Goal: Contribute content: Contribute content

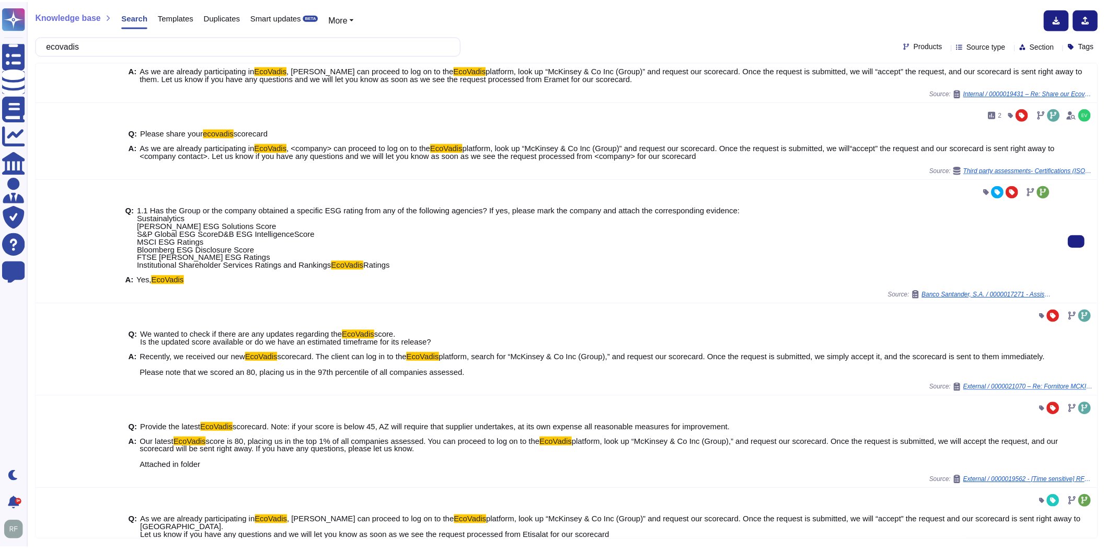
scroll to position [362, 0]
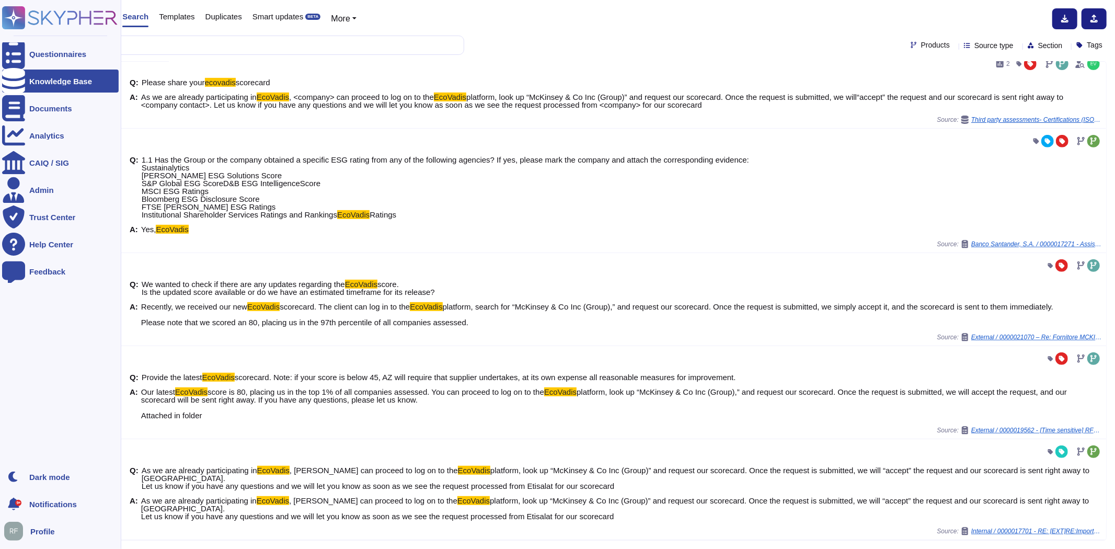
click at [16, 76] on icon at bounding box center [13, 81] width 23 height 26
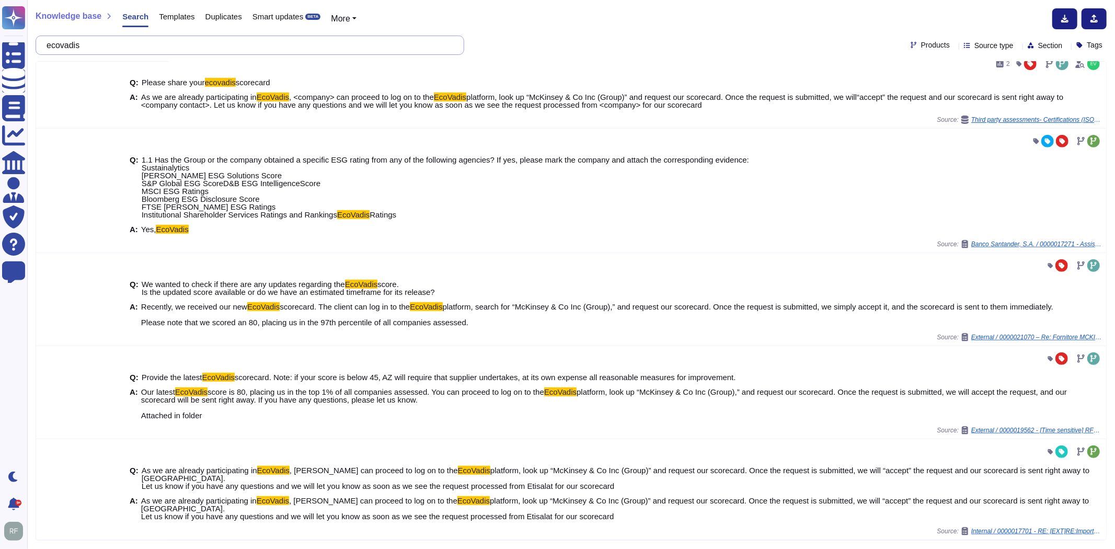
click at [134, 45] on input "ecovadis" at bounding box center [247, 45] width 412 height 18
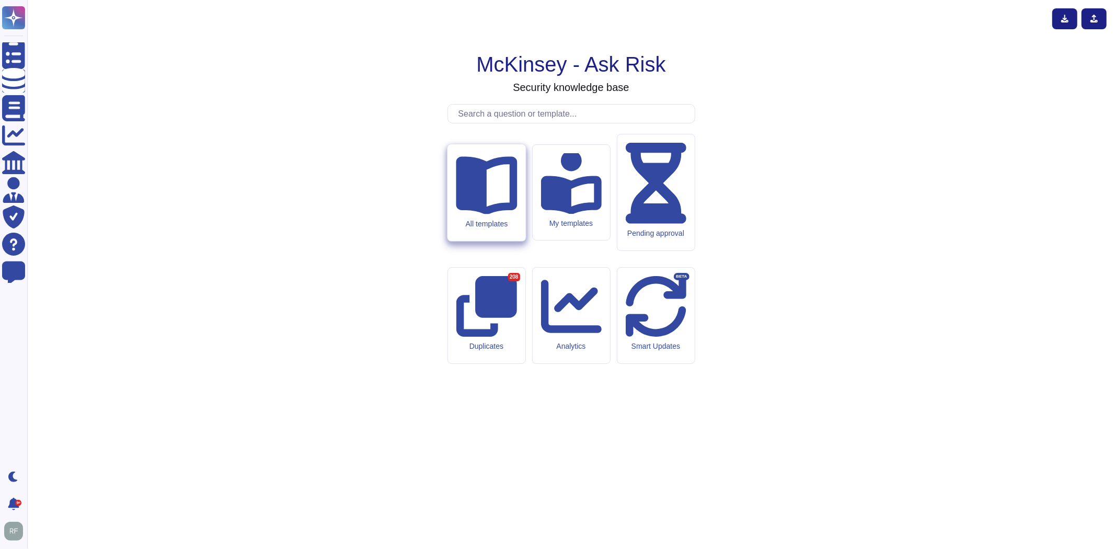
click at [478, 241] on div "All templates" at bounding box center [486, 192] width 78 height 97
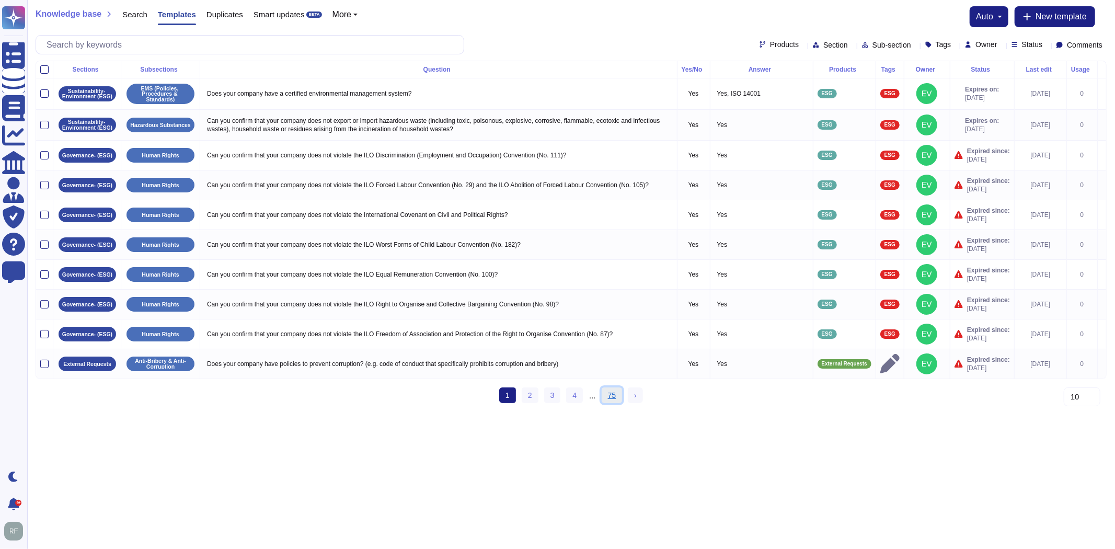
click at [614, 403] on link "75" at bounding box center [612, 395] width 21 height 16
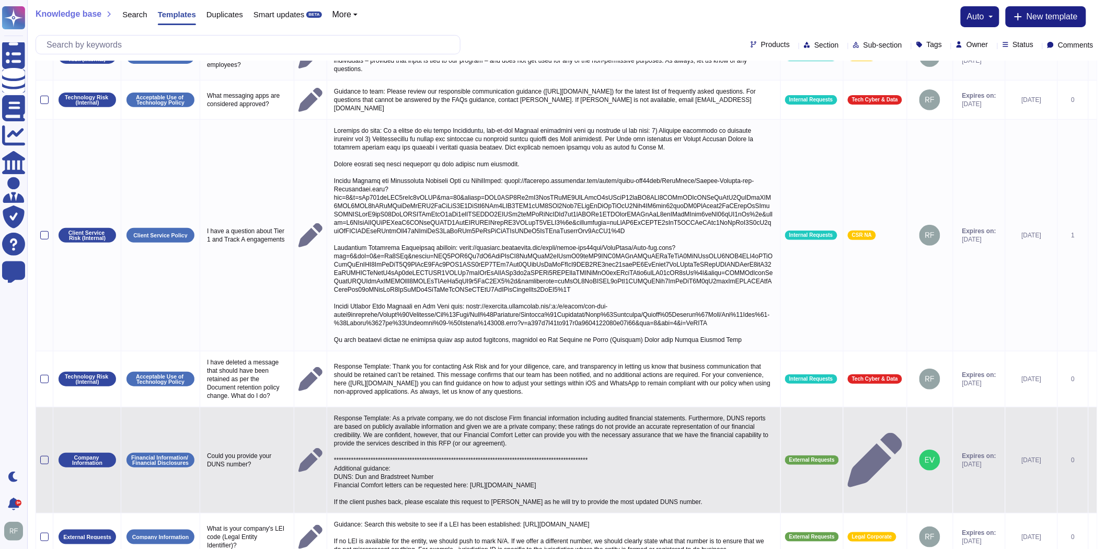
scroll to position [156, 0]
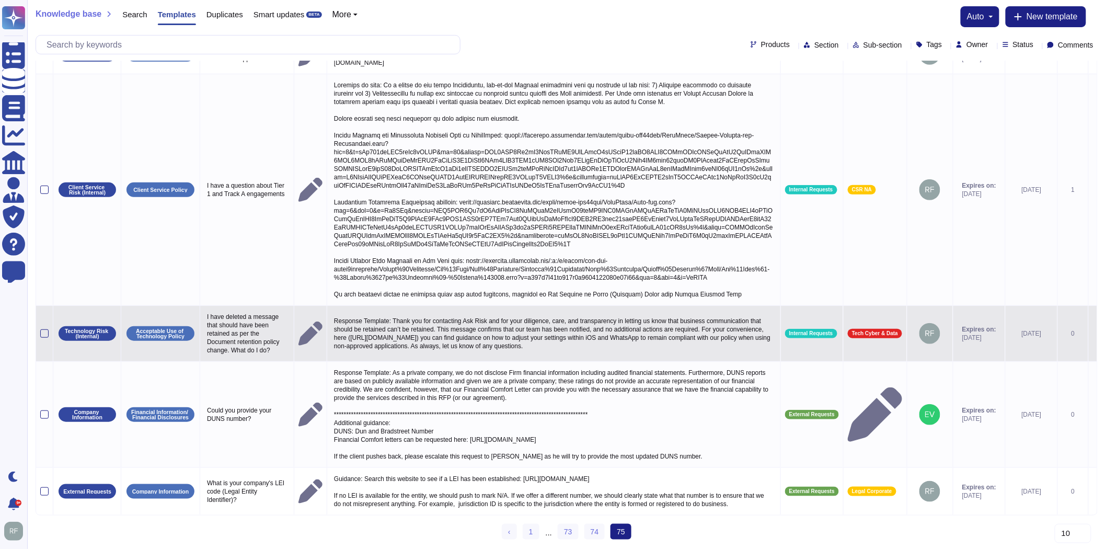
click at [521, 330] on p "Response Template: Thank you for contacting Ask Risk and for your diligence, ca…" at bounding box center [553, 333] width 445 height 39
type textarea "Response Template: Thank you for contacting Ask Risk and for your diligence, ca…"
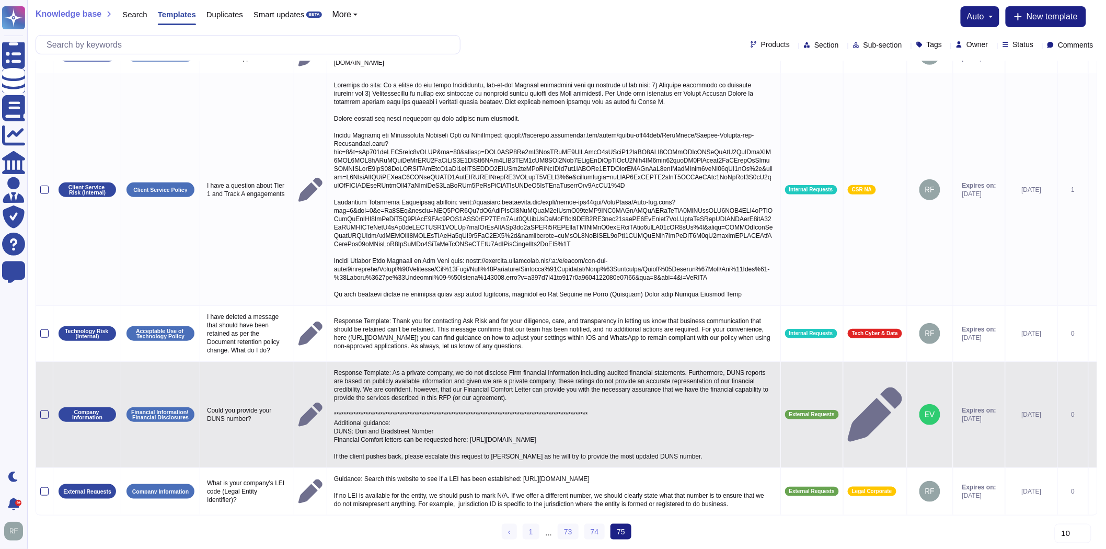
click at [510, 390] on p "**********" at bounding box center [553, 414] width 445 height 97
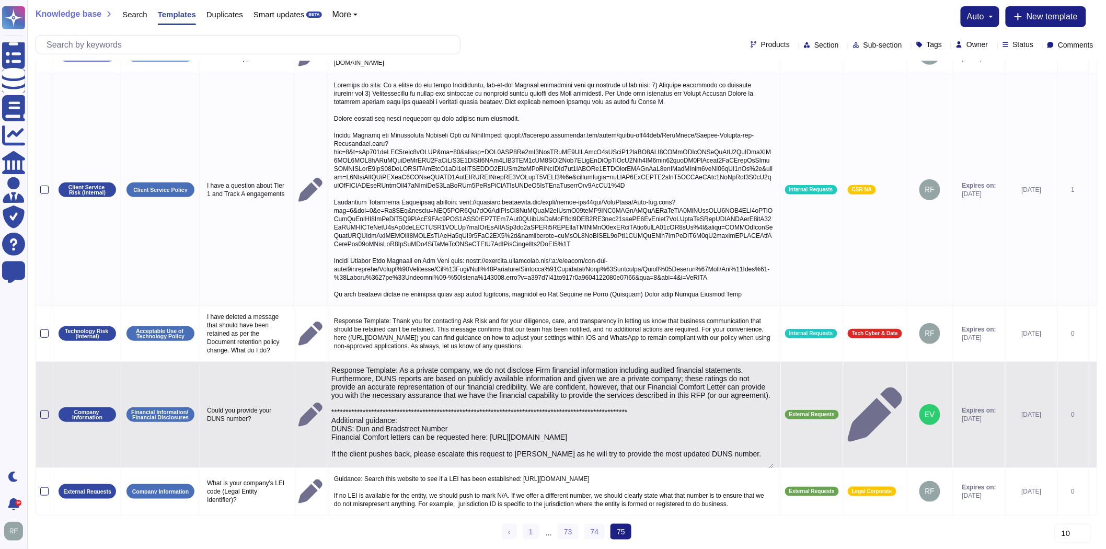
type textarea "**********"
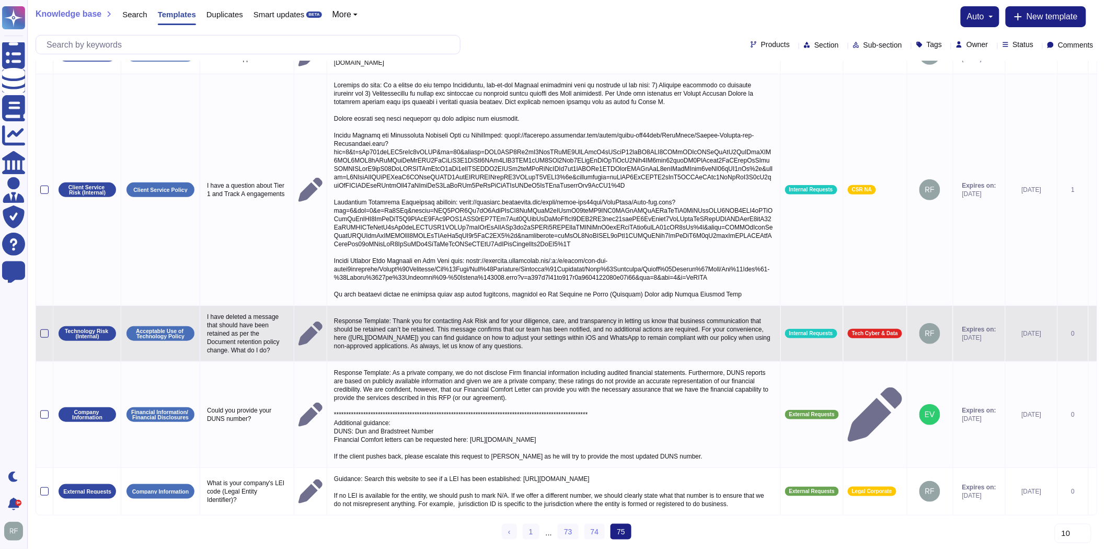
click at [457, 322] on p "Response Template: Thank you for contacting Ask Risk and for your diligence, ca…" at bounding box center [553, 333] width 445 height 39
drag, startPoint x: 504, startPoint y: 343, endPoint x: 400, endPoint y: 312, distance: 108.7
click at [400, 314] on textarea "Response Template: Thank you for contacting Ask Risk and for your diligence, ca…" at bounding box center [552, 336] width 442 height 44
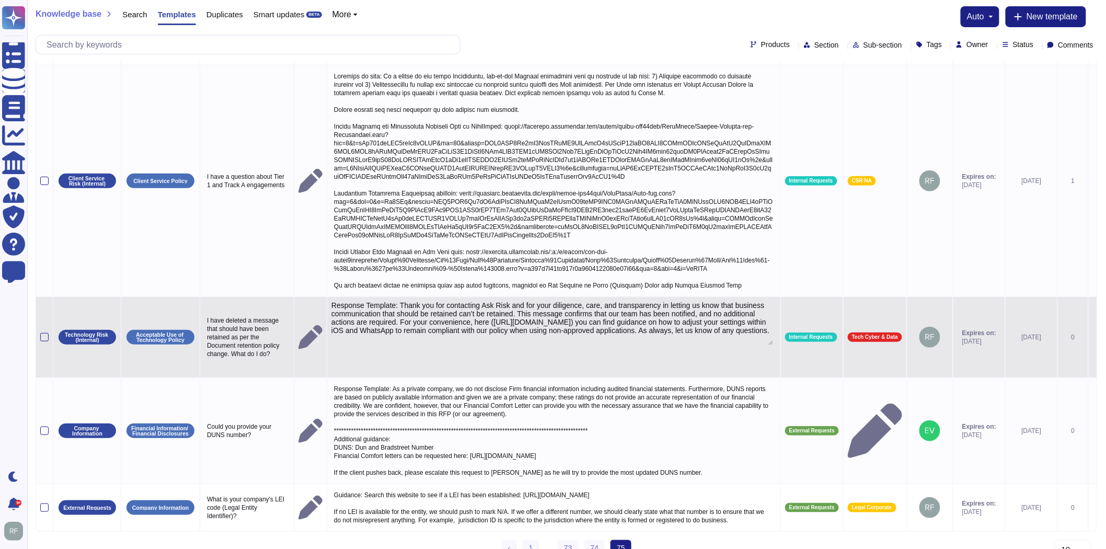
type textarea "Response Template: Thank you for contacting Ask Risk and for your diligence, ca…"
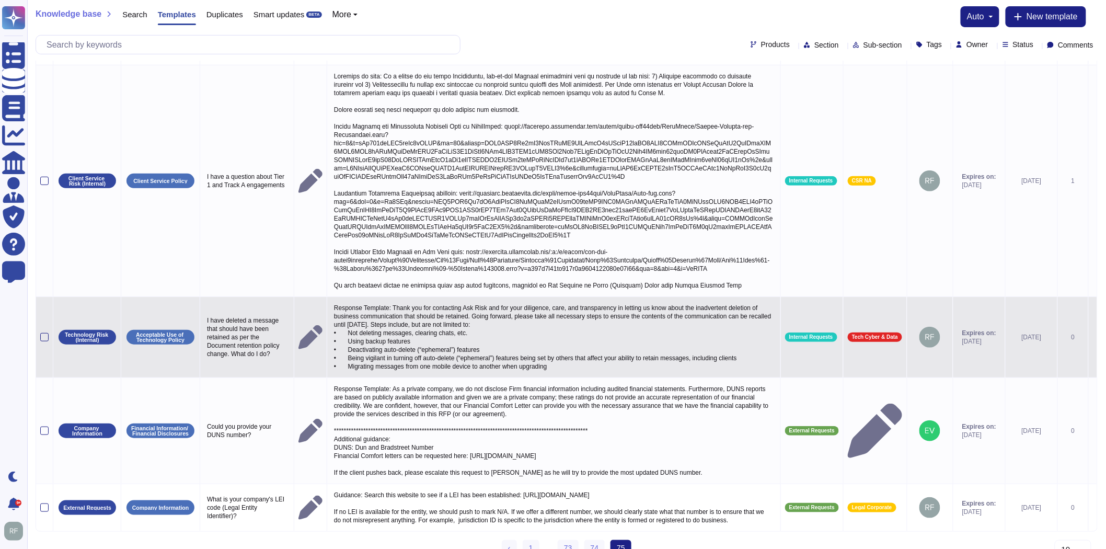
click at [377, 340] on p "Response Template: Thank you for contacting Ask Risk and for your diligence, ca…" at bounding box center [553, 337] width 445 height 72
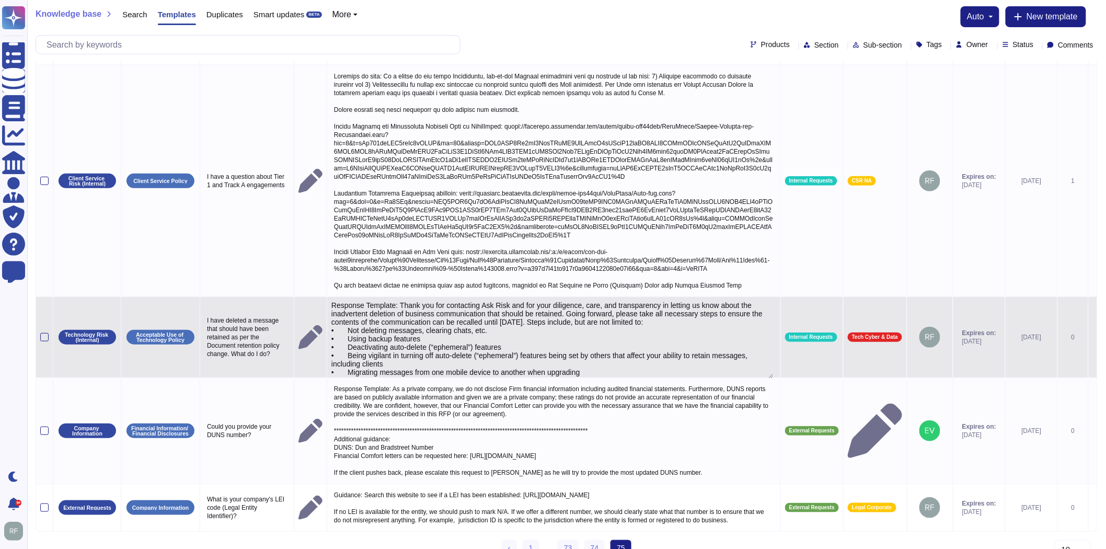
click at [590, 372] on textarea "Response Template: Thank you for contacting Ask Risk and for your diligence, ca…" at bounding box center [552, 339] width 442 height 77
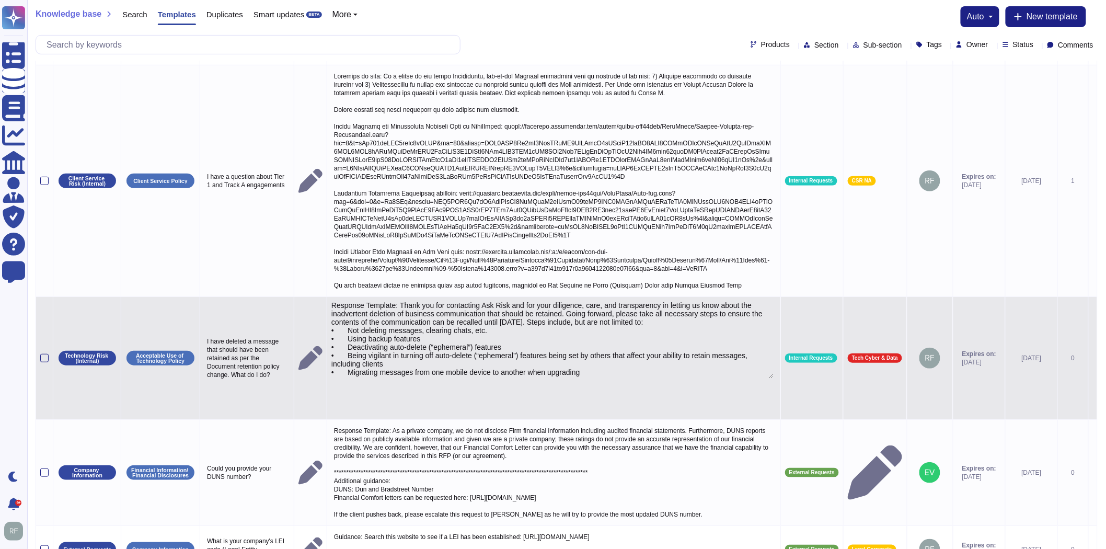
type textarea "Response Template: Thank you for contacting Ask Risk and for your diligence, ca…"
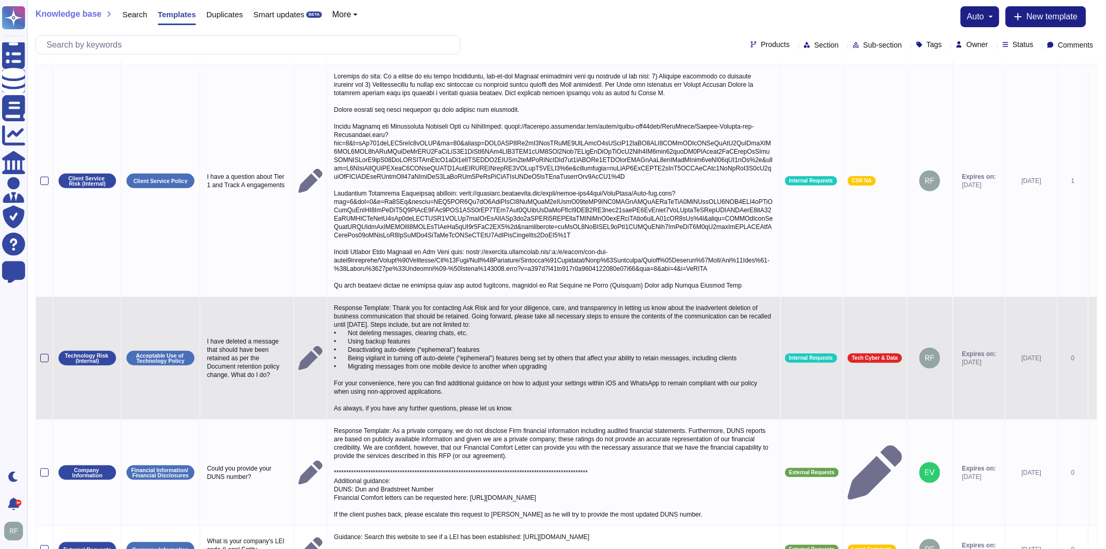
click at [420, 380] on p "Response Template: Thank you for contacting Ask Risk and for your diligence, ca…" at bounding box center [553, 358] width 445 height 114
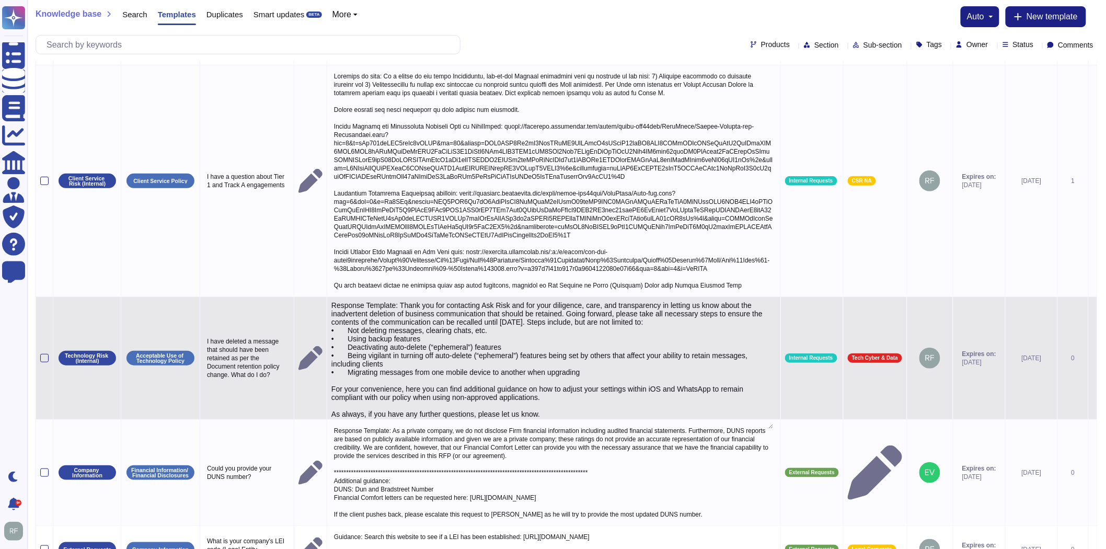
click at [531, 388] on textarea "Response Template: Thank you for contacting Ask Risk and for your diligence, ca…" at bounding box center [552, 365] width 442 height 128
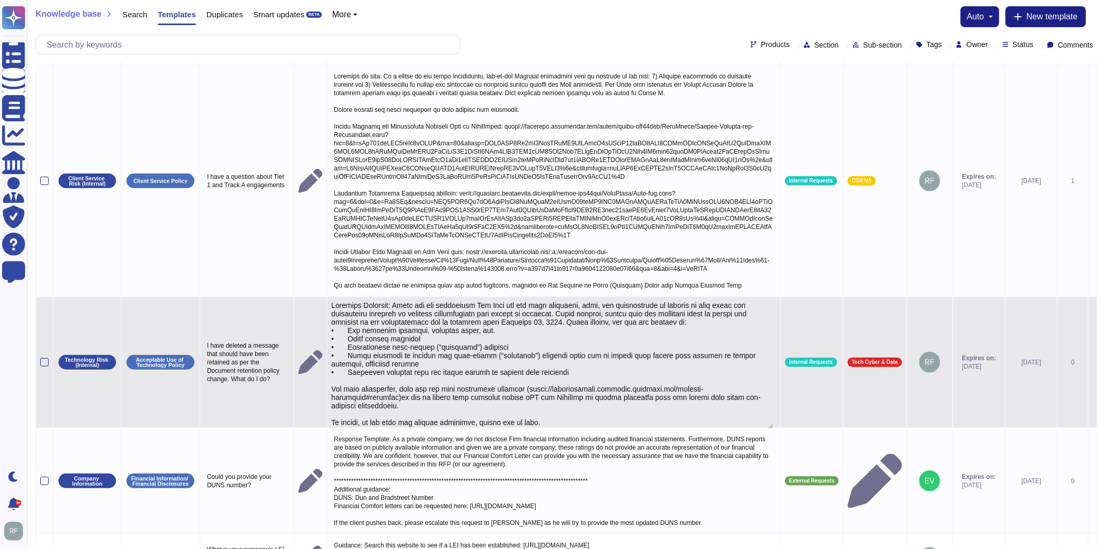
type textarea "Loremips Dolorsit: Ametc adi eli seddoeiusm Tem Inci utl etd magn aliquaeni, ad…"
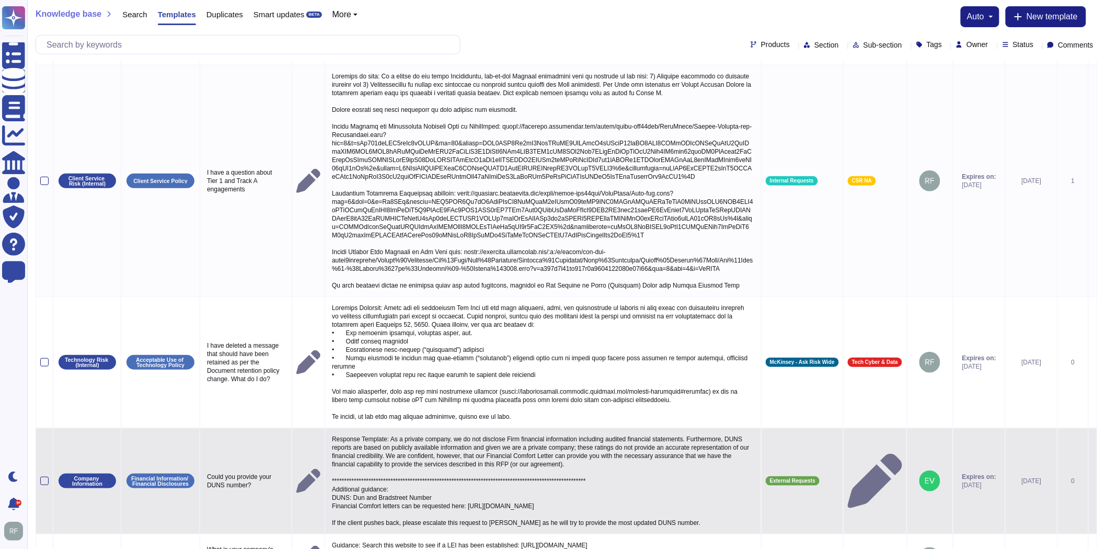
click at [583, 464] on p "**********" at bounding box center [543, 480] width 428 height 97
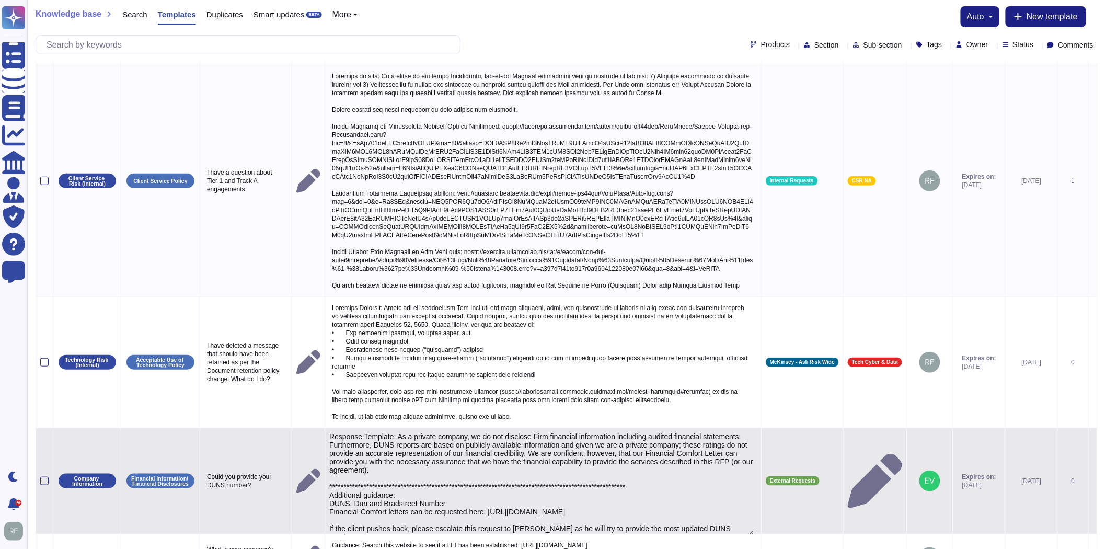
type textarea "**********"
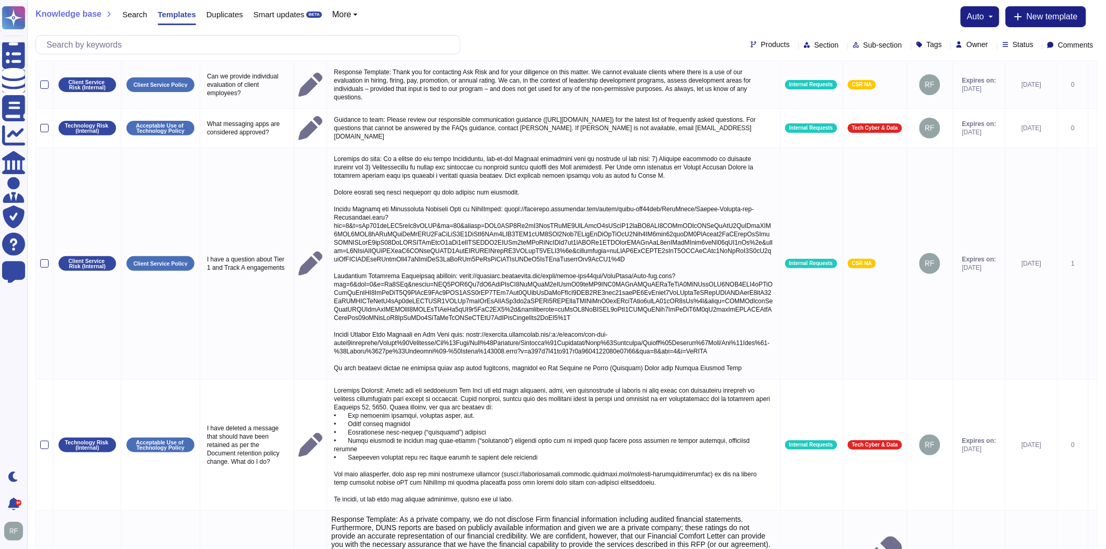
scroll to position [70, 0]
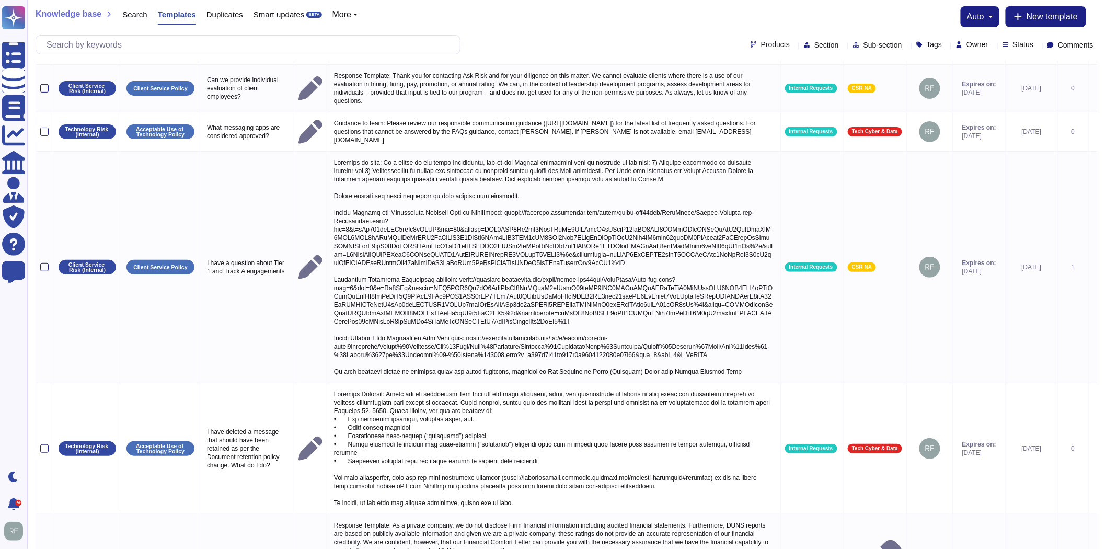
click at [613, 24] on div "Knowledge base Search Templates Duplicates Smart updates BETA More auto New tem…" at bounding box center [567, 16] width 1062 height 21
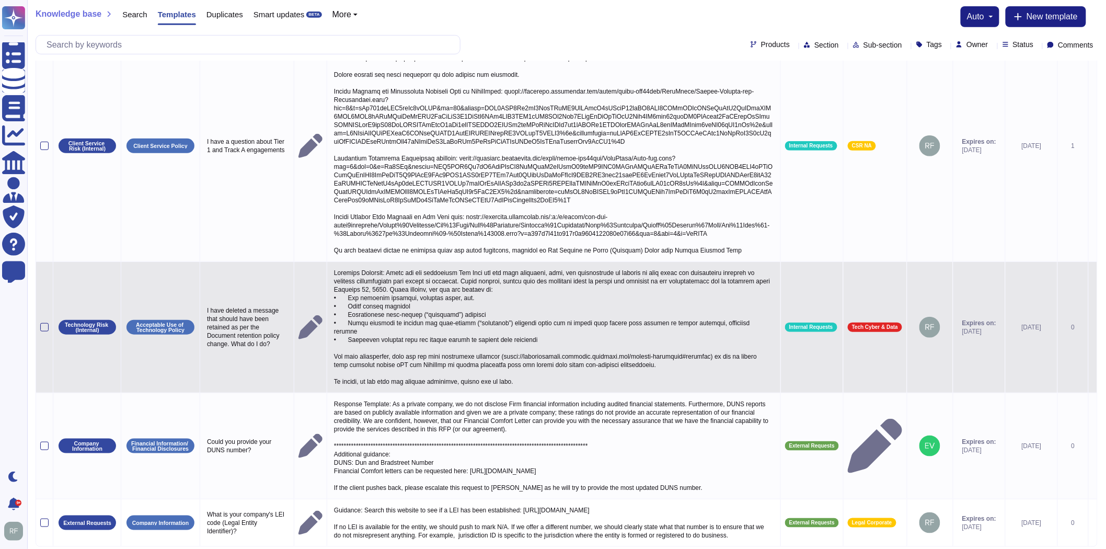
scroll to position [232, 0]
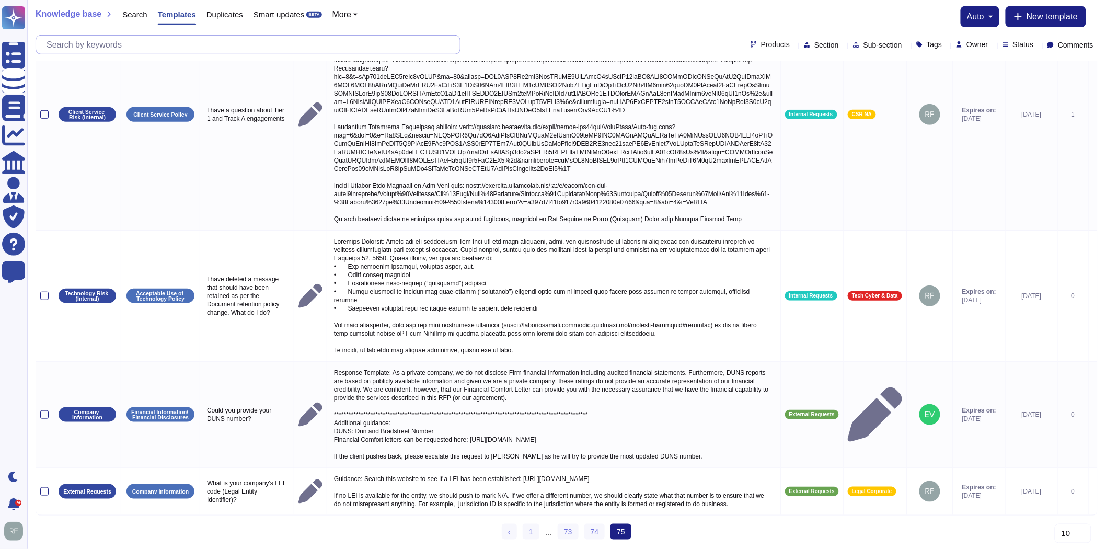
click at [154, 36] on input "text" at bounding box center [250, 45] width 419 height 18
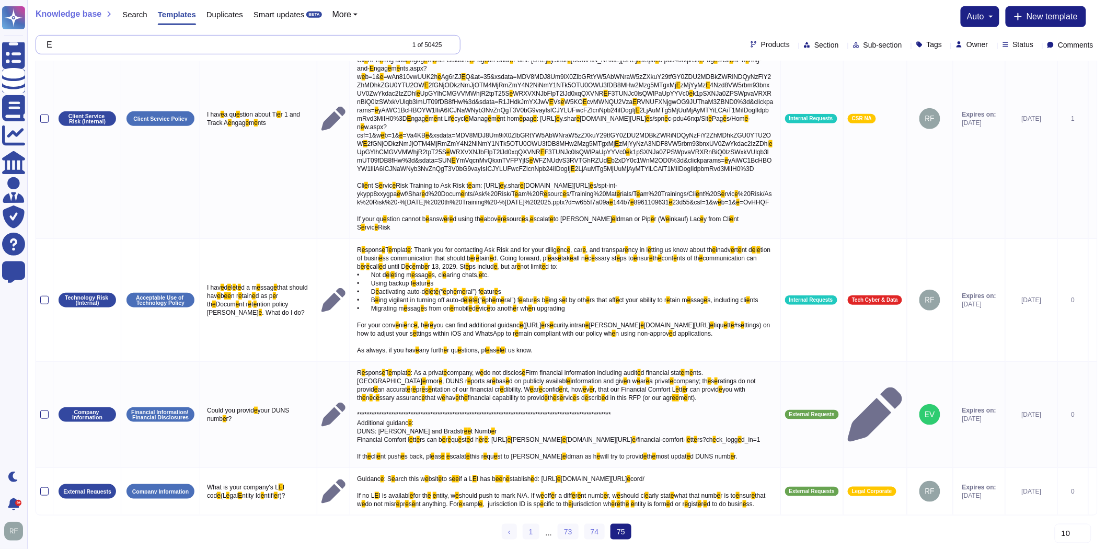
scroll to position [0, 0]
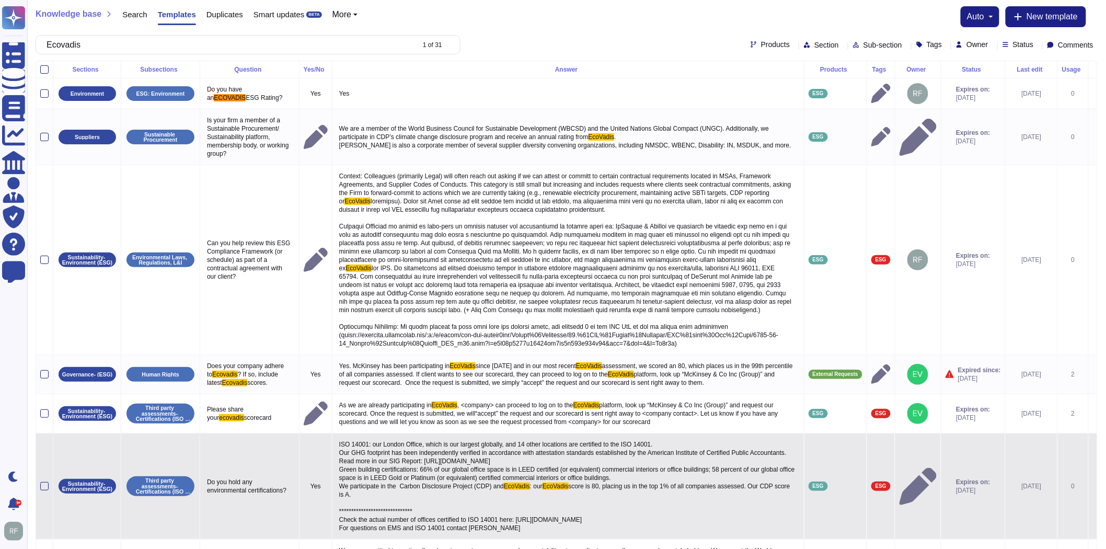
type input "Ecovadis"
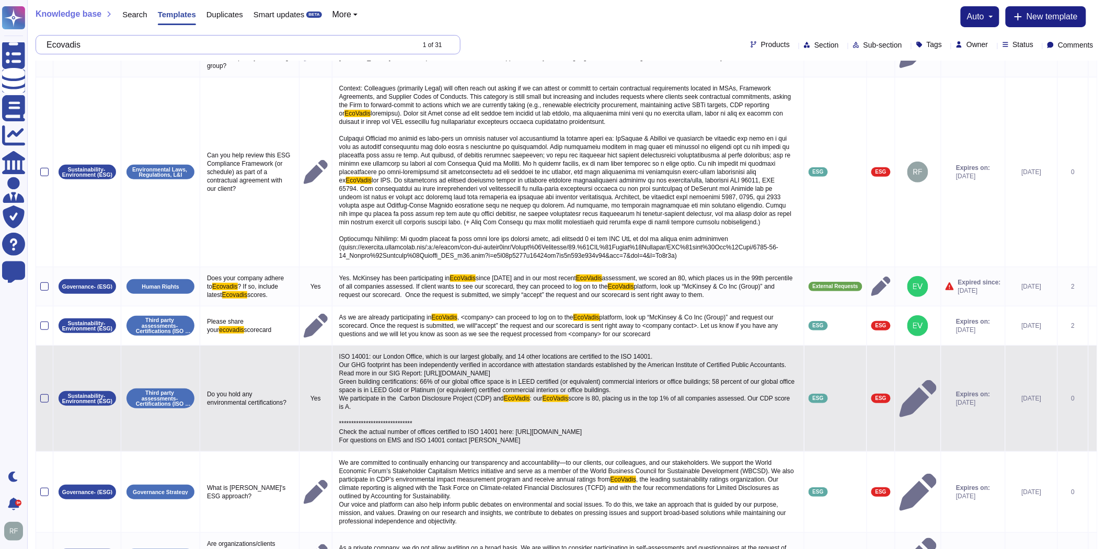
scroll to position [116, 0]
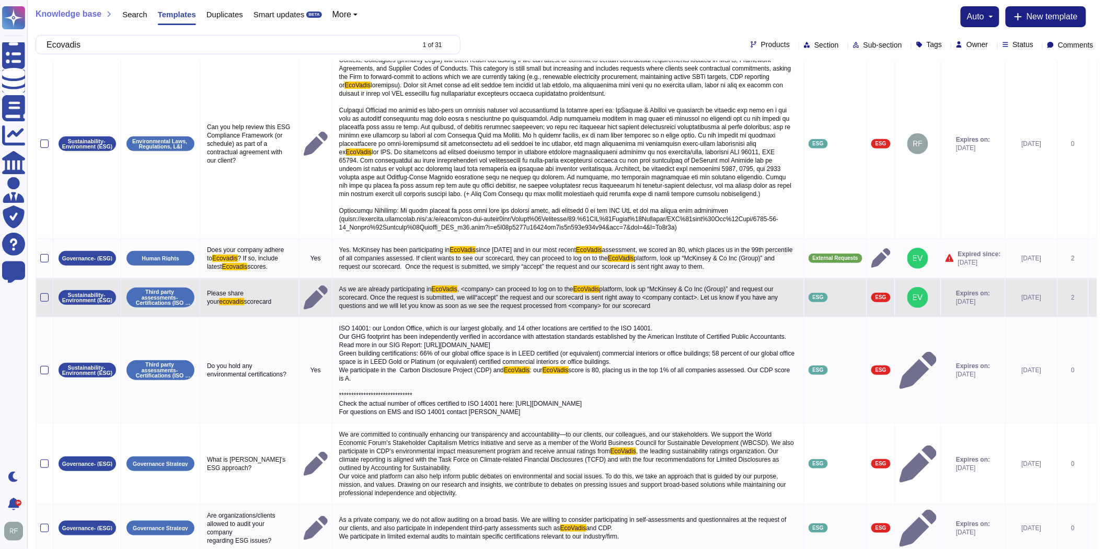
click at [429, 300] on span "platform, look up “McKinsey & Co Inc (Group)” and request our scorecard. Once t…" at bounding box center [559, 297] width 441 height 24
click at [337, 288] on textarea "As we are already participating in EcoVadis, <company> can proceed to log on to…" at bounding box center [567, 297] width 461 height 31
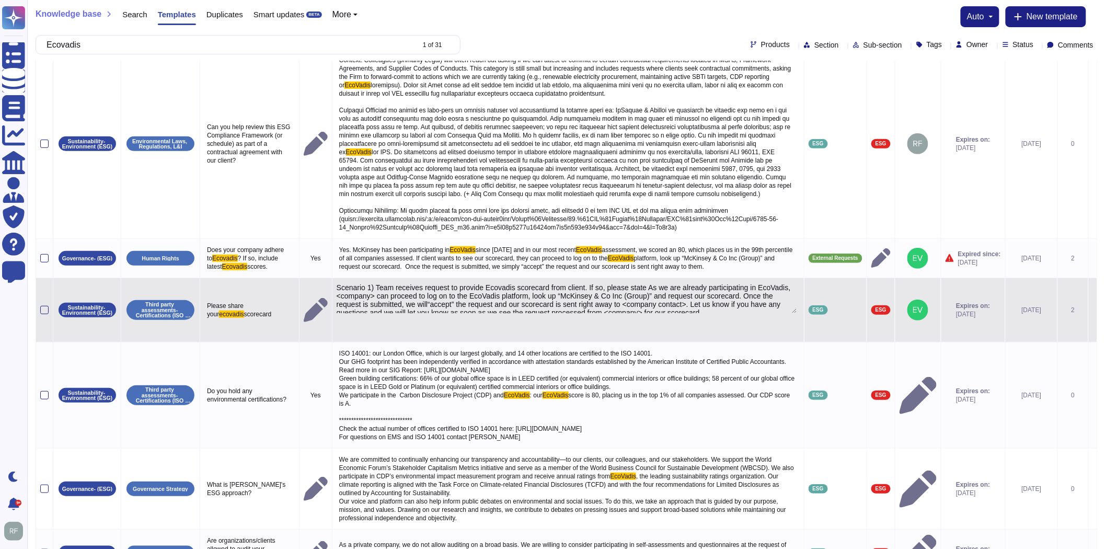
scroll to position [19, 0]
click at [734, 305] on textarea "Context: There are two situations when Ecovadis scorecards are requested. Scena…" at bounding box center [567, 297] width 461 height 31
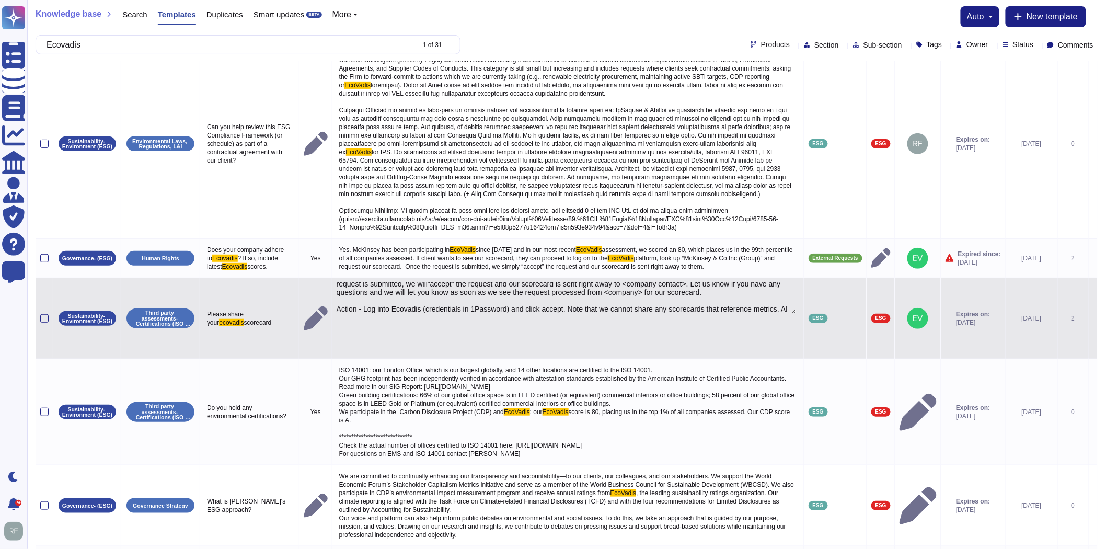
scroll to position [44, 0]
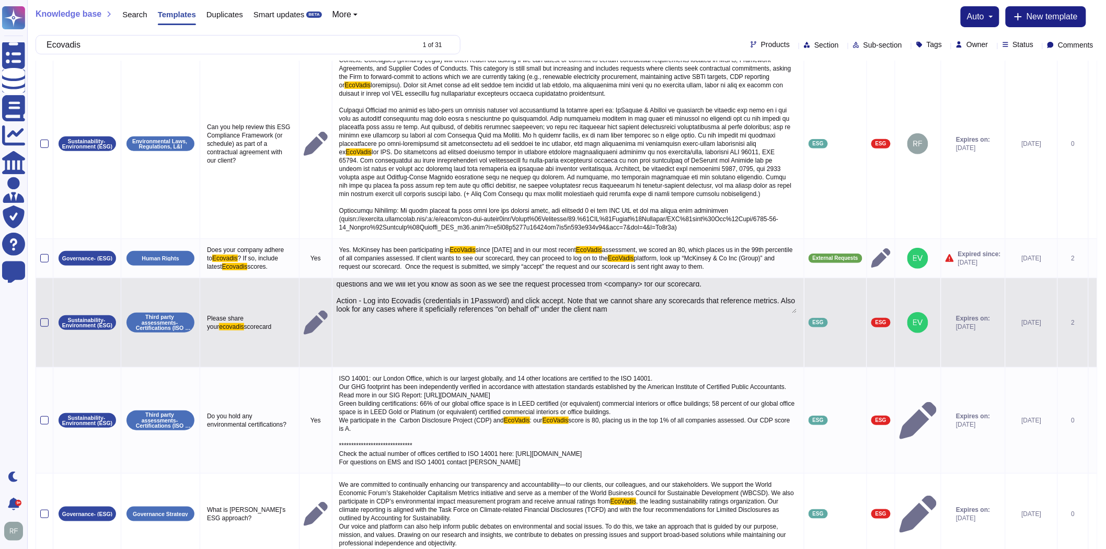
type textarea "Context: There are two situations when Ecovadis scorecards are requested. Scena…"
click at [357, 342] on tbody "Environment ESG: Environment Do you have an ECOVADIS ESG Rating? Yes Yes ESG Ex…" at bounding box center [566, 363] width 1061 height 802
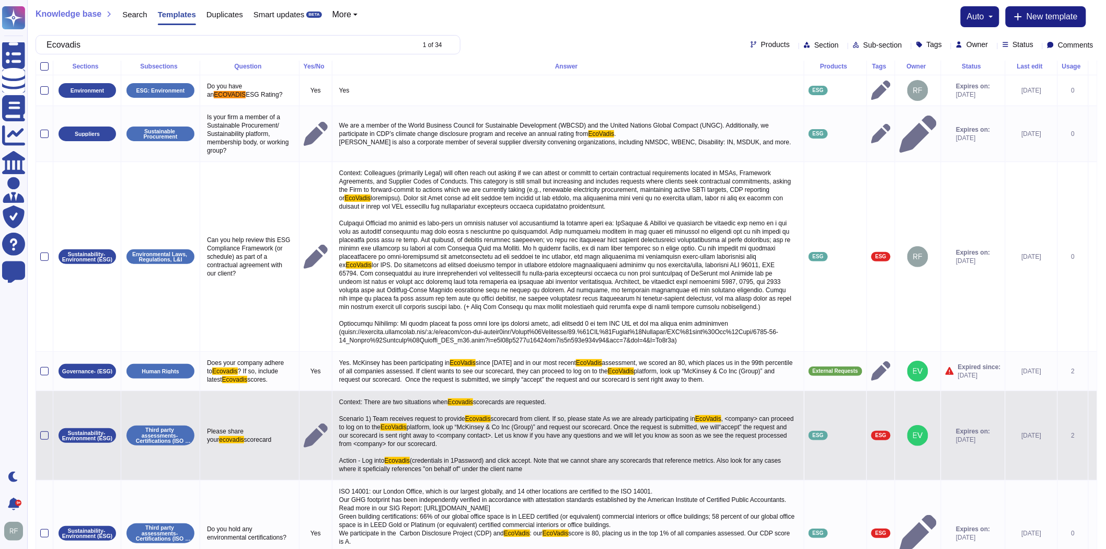
scroll to position [116, 0]
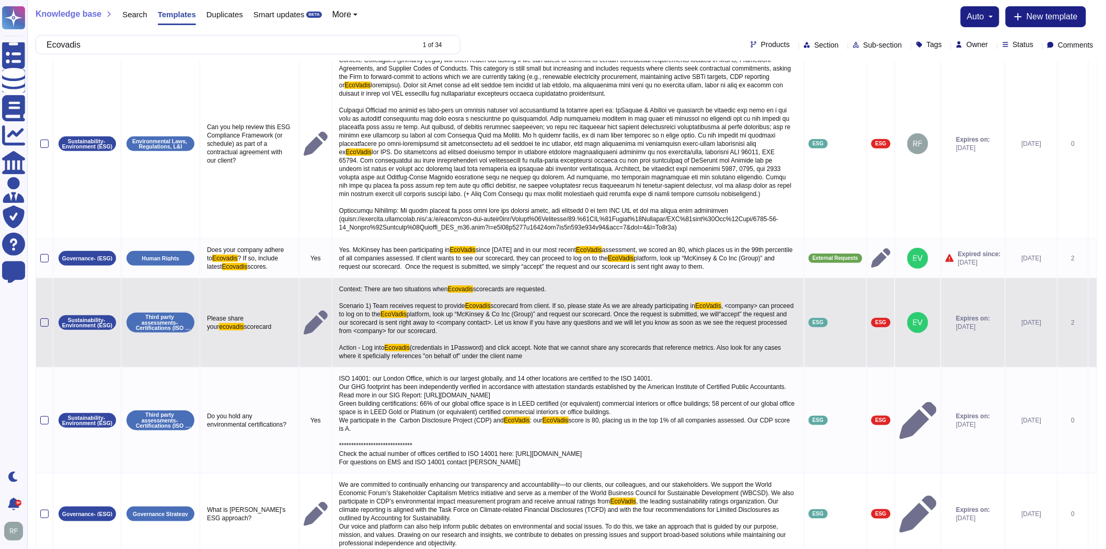
click at [463, 347] on span "(credentials in 1Password) and click accept. Note that we cannot share any scor…" at bounding box center [561, 352] width 444 height 16
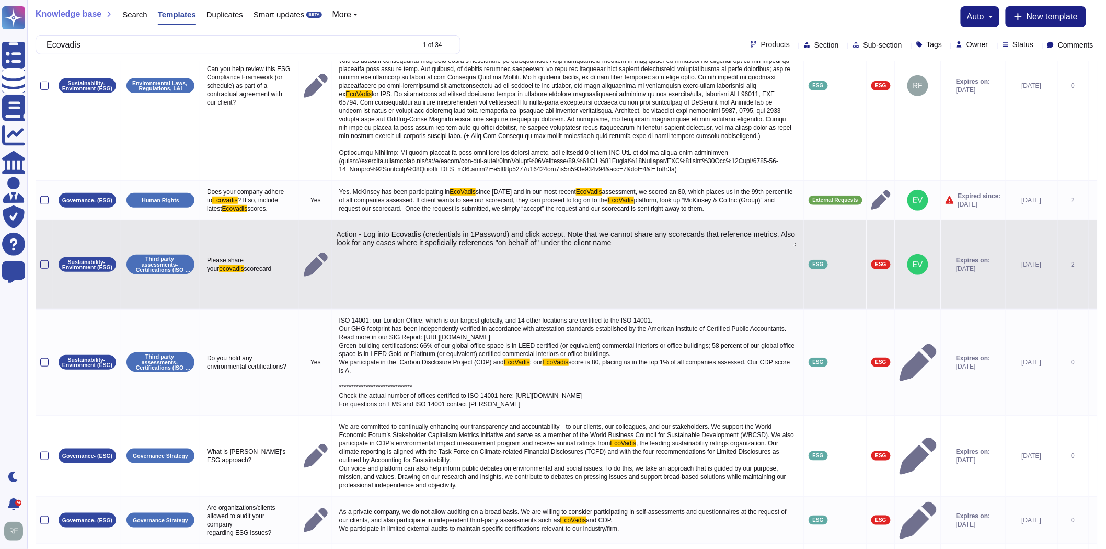
scroll to position [70, 0]
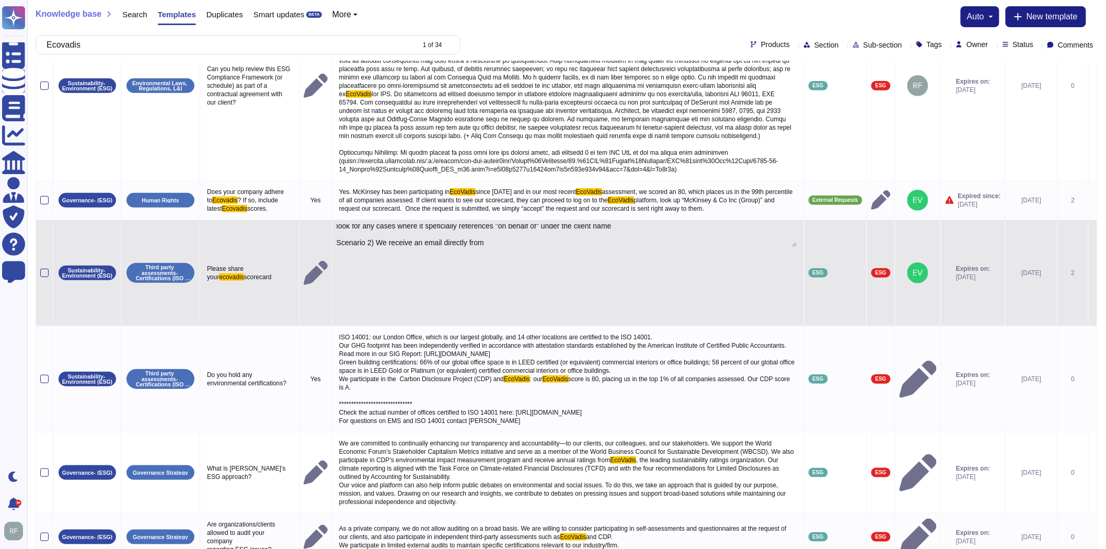
type textarea "Context: There are two situations when Ecovadis scorecards are requested. Scena…"
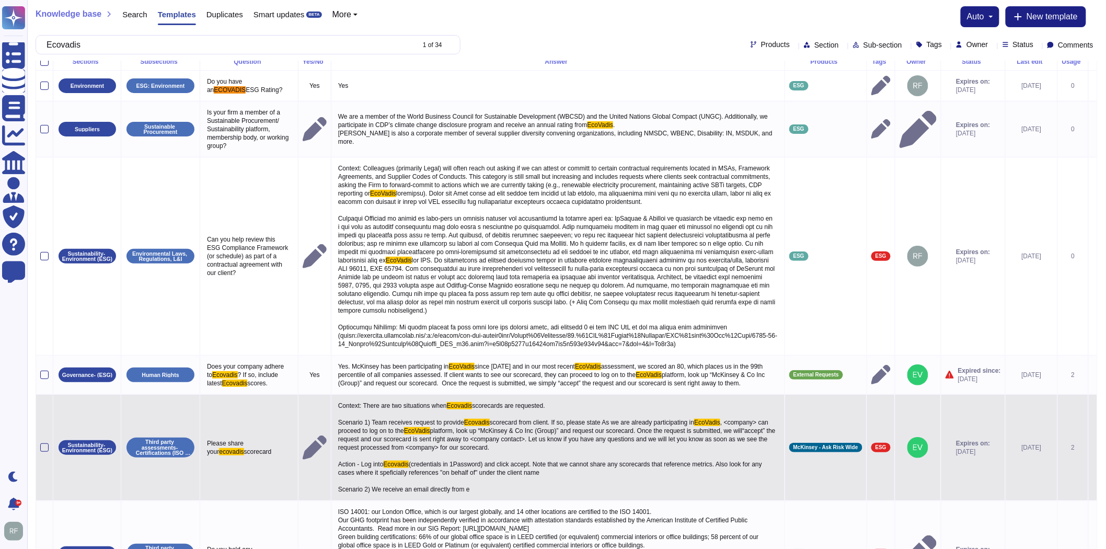
scroll to position [0, 0]
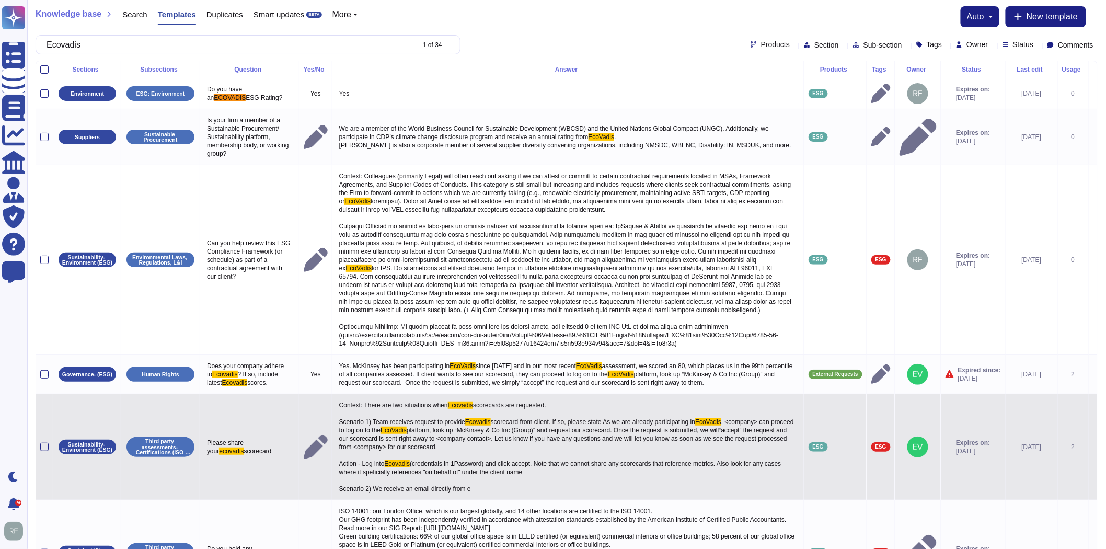
click at [502, 446] on p "Context: There are two situations when Ecovadis scorecards are requested. Scena…" at bounding box center [568, 446] width 463 height 97
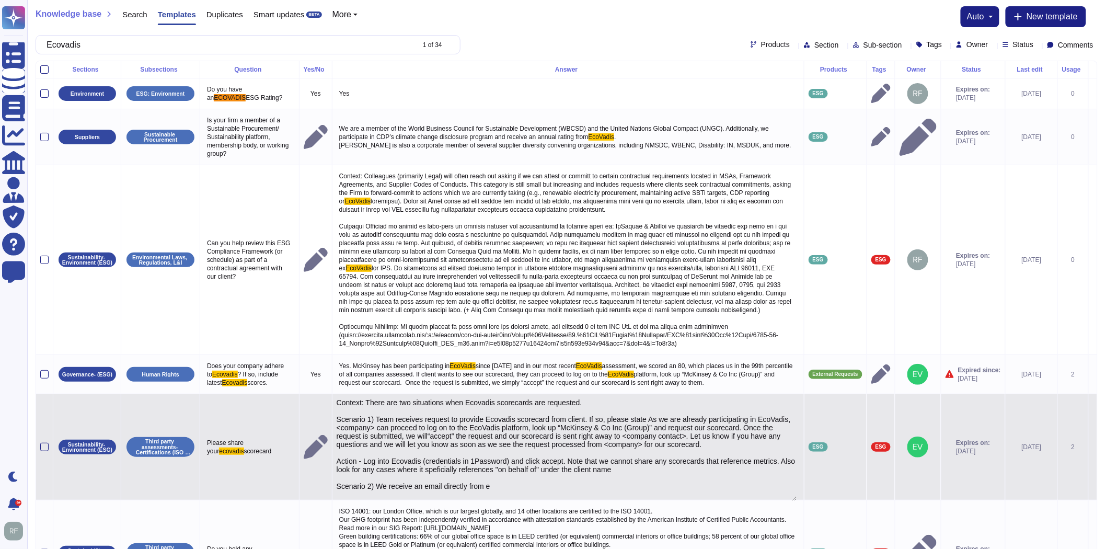
click at [484, 487] on textarea "Context: There are two situations when Ecovadis scorecards are requested. Scena…" at bounding box center [567, 449] width 461 height 102
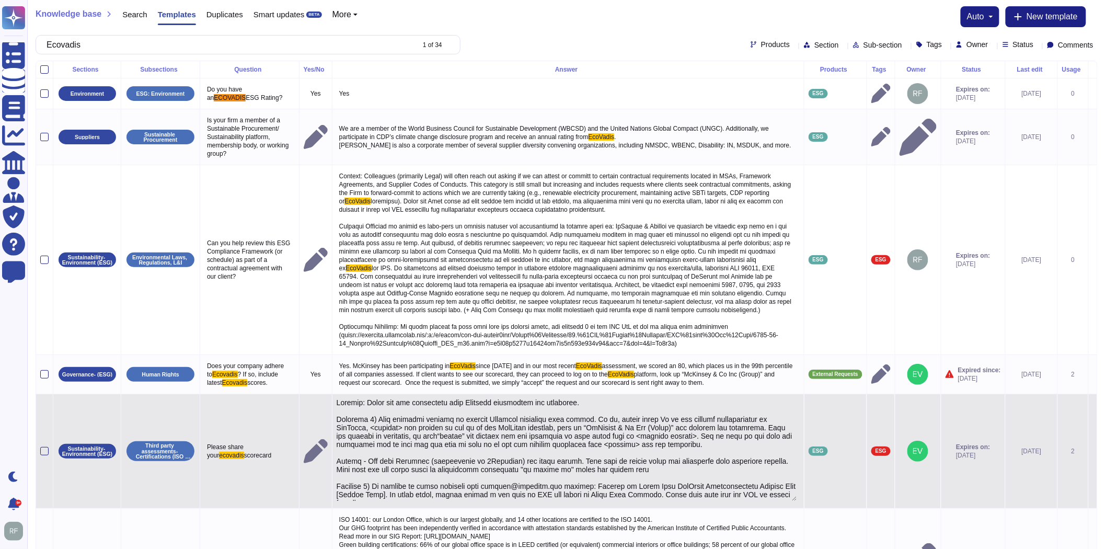
scroll to position [7, 0]
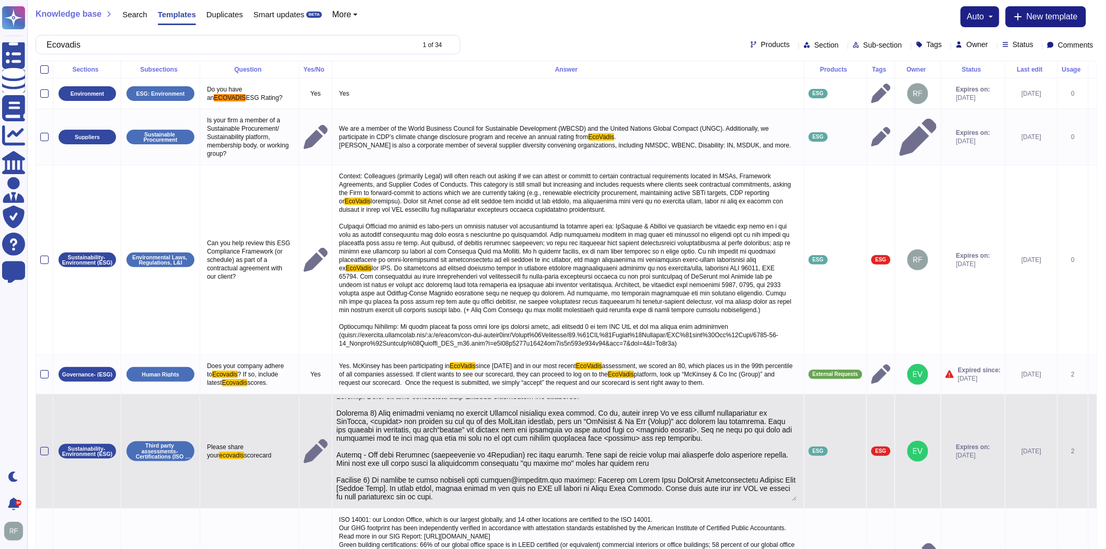
type textarea "Loremip: Dolor sit ame consectetu adip Elitsedd eiusmodtem inc utlaboree. Dolor…"
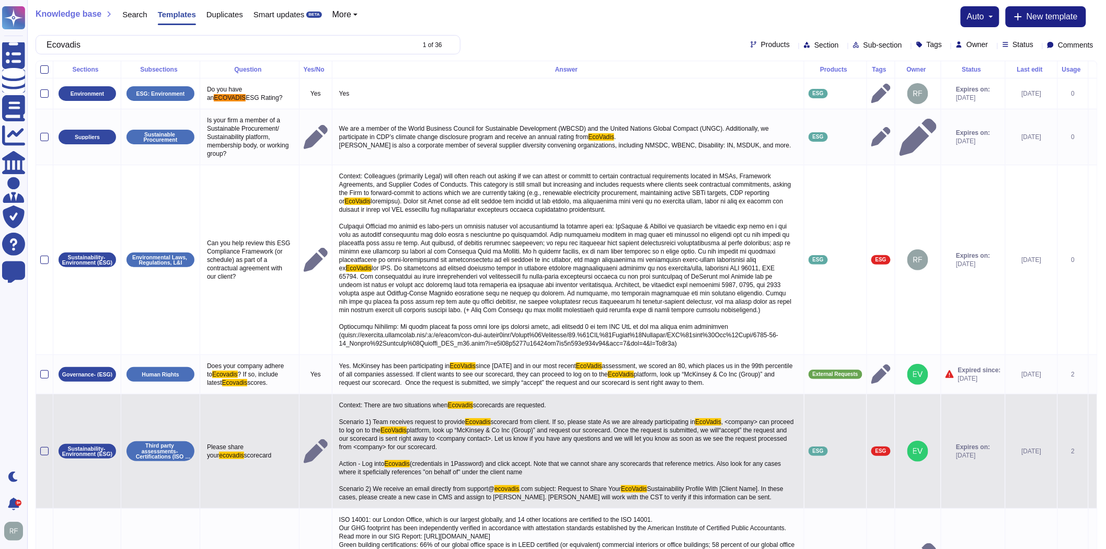
click at [484, 462] on span "(credentials in 1Password) and click accept. Note that we cannot share any scor…" at bounding box center [561, 476] width 444 height 32
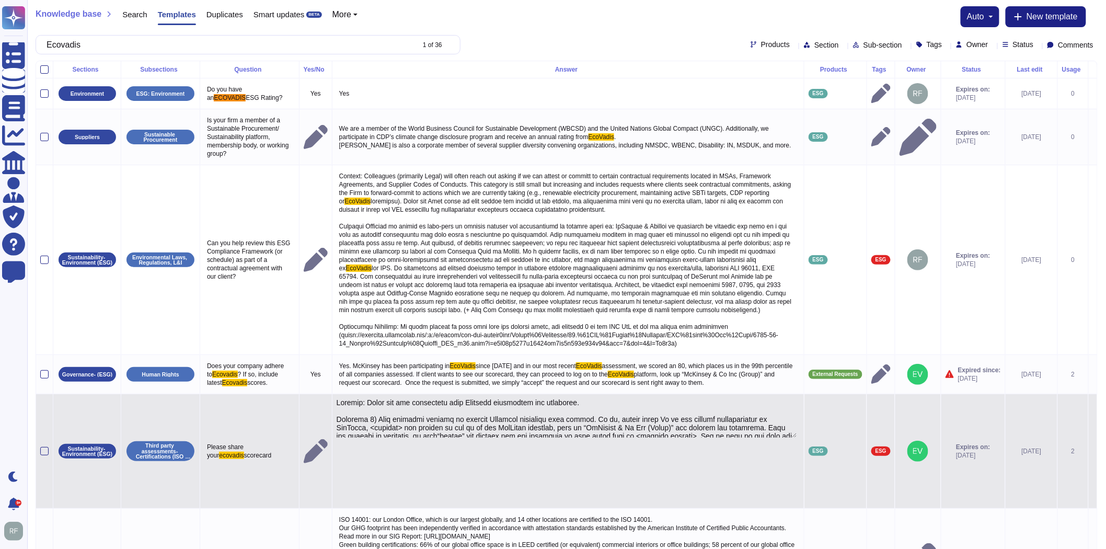
type textarea "Loremip: Dolor sit ame consectetu adip Elitsedd eiusmodtem inc utlaboree. Dolor…"
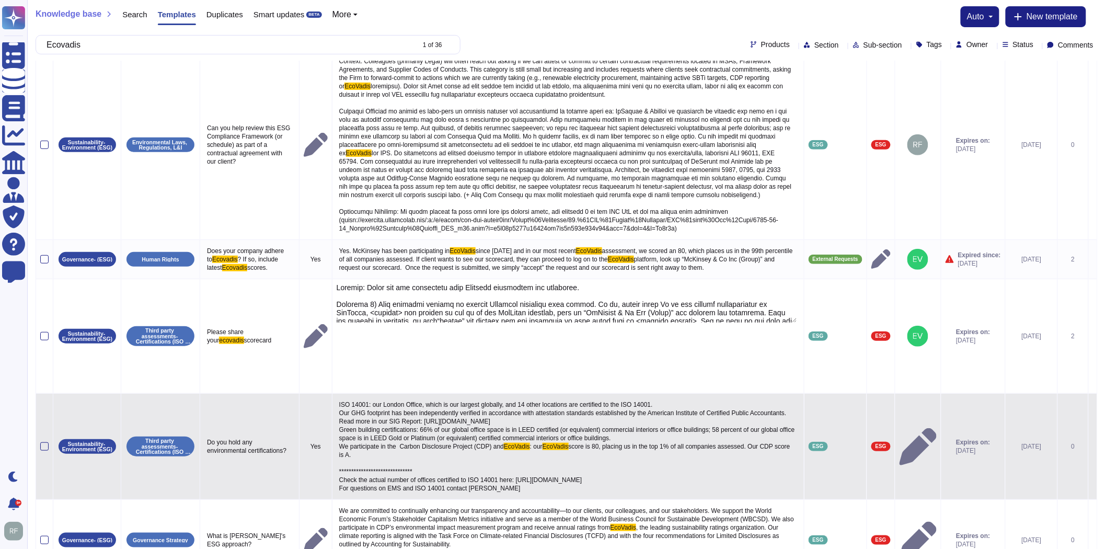
scroll to position [232, 0]
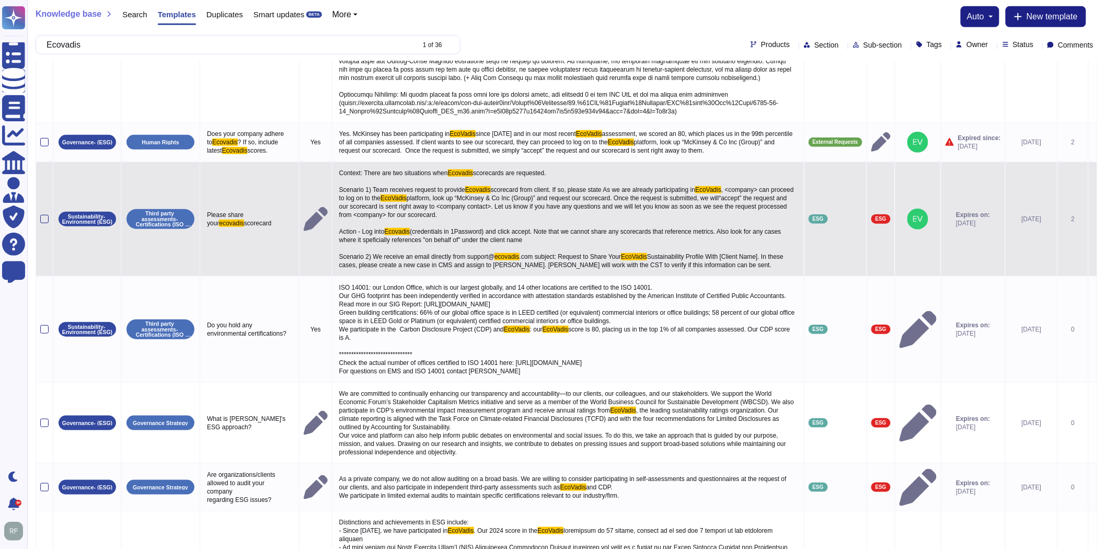
click at [534, 206] on div "Context: There are two situations when Ecovadis scorecards are requested. Scena…" at bounding box center [568, 219] width 463 height 106
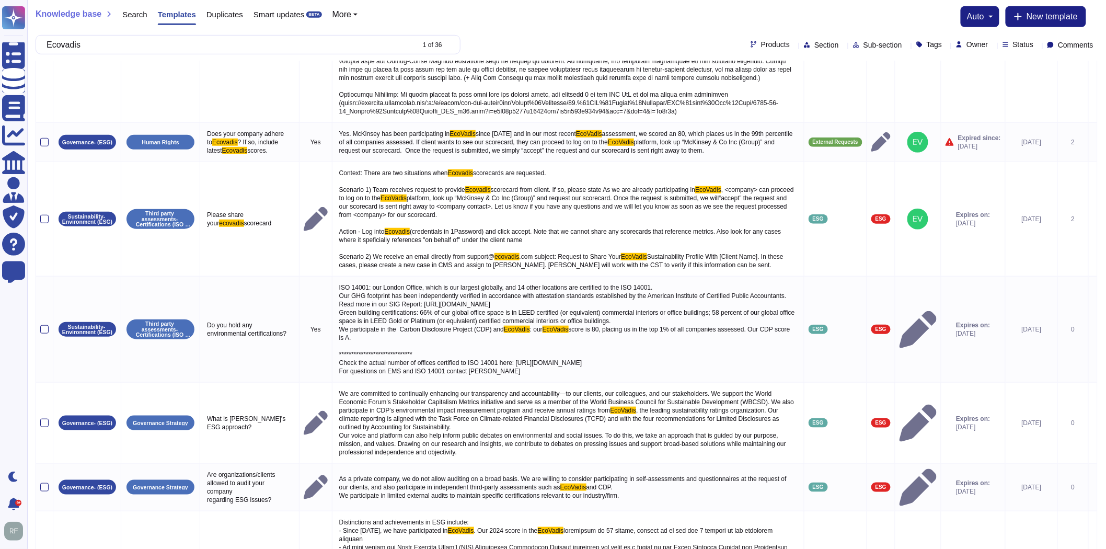
click at [653, 255] on span "Sustainability Profile With [Client Name]. In these cases, please create a new …" at bounding box center [562, 261] width 446 height 16
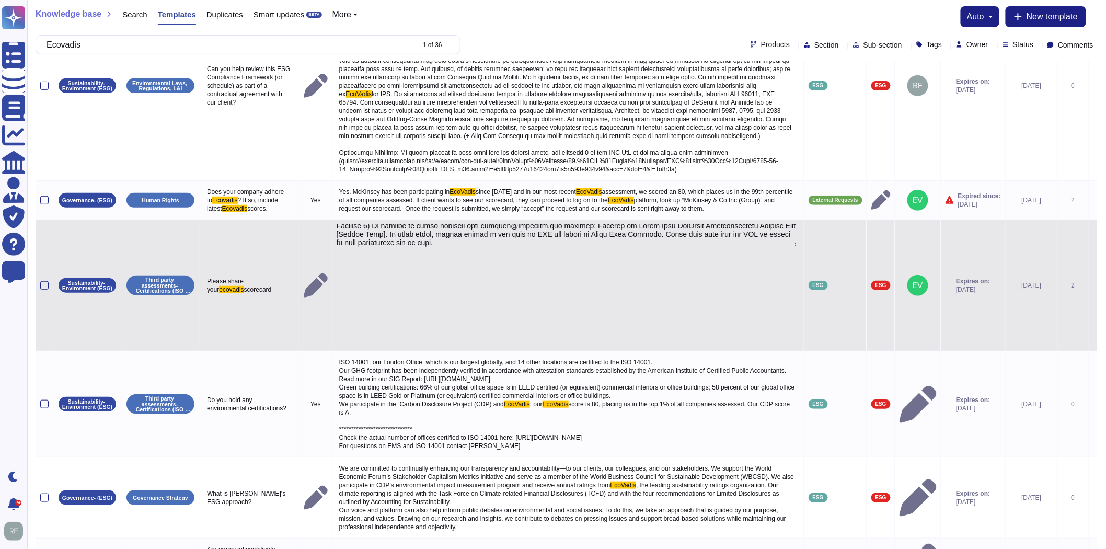
scroll to position [103, 0]
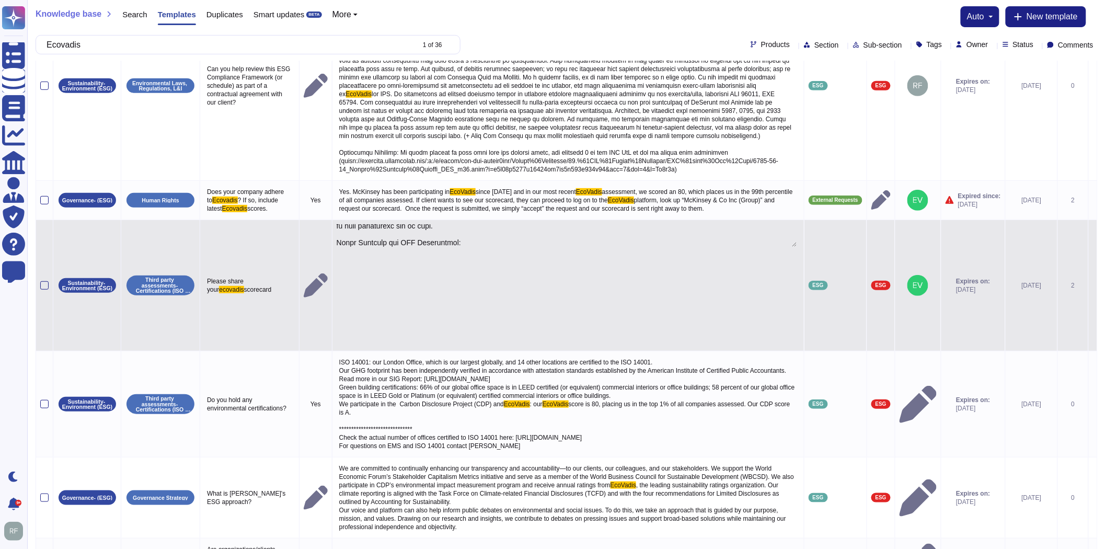
type textarea "Loremip: Dolor sit ame consectetu adip Elitsedd eiusmodtem inc utlaboree. Dolor…"
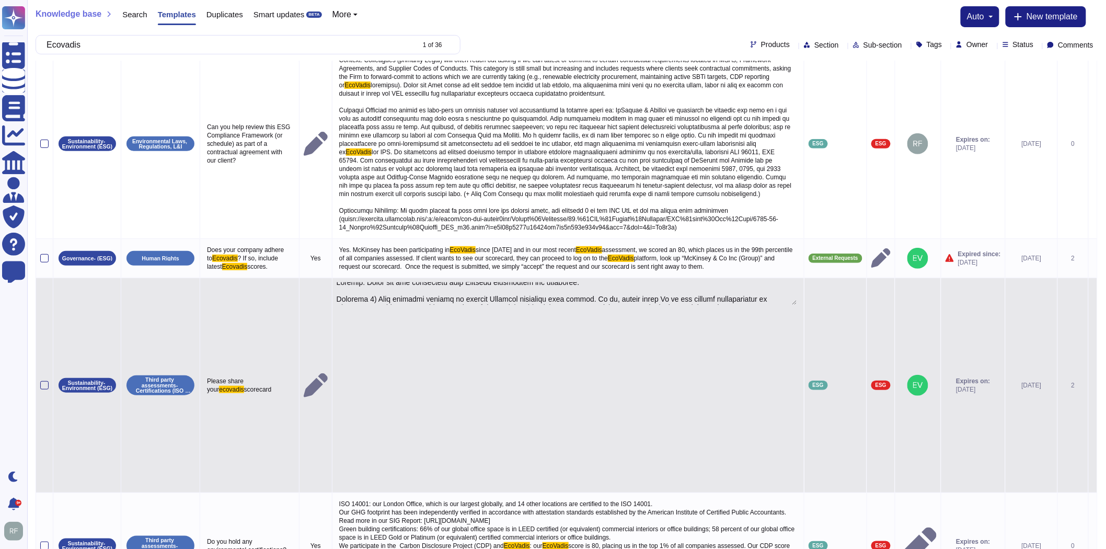
scroll to position [0, 0]
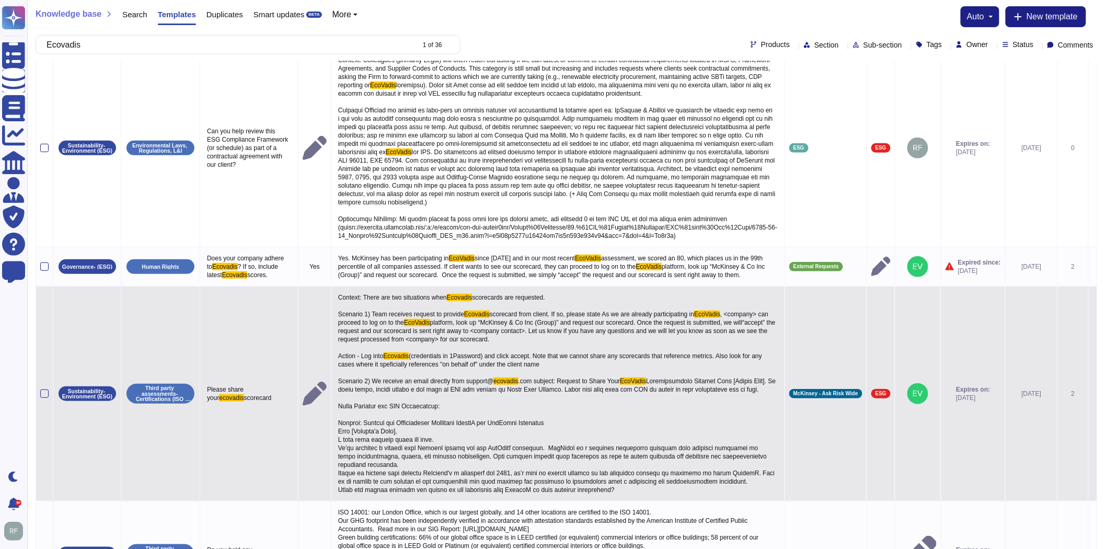
click at [912, 482] on td at bounding box center [918, 393] width 46 height 215
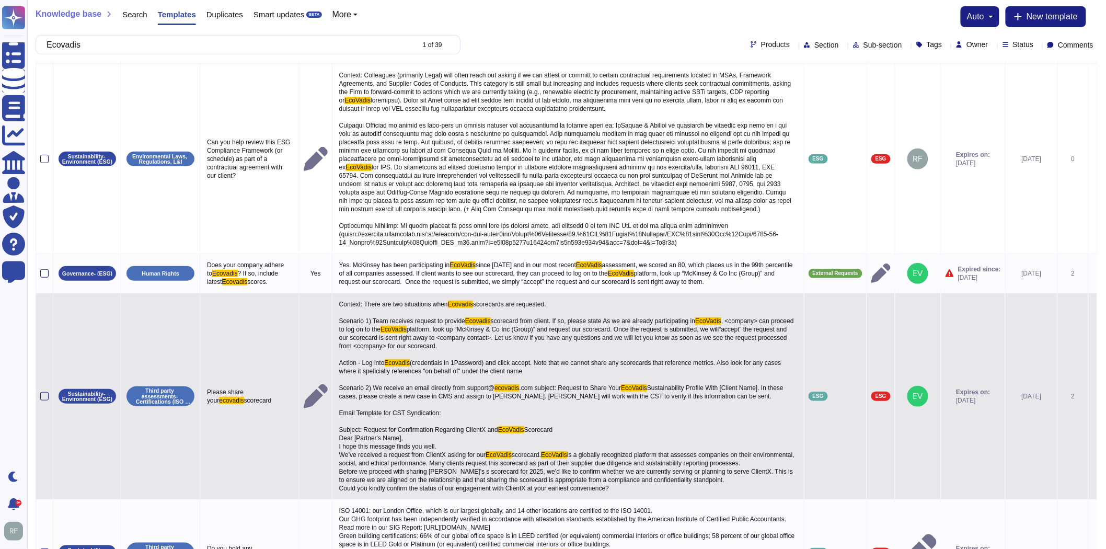
scroll to position [116, 0]
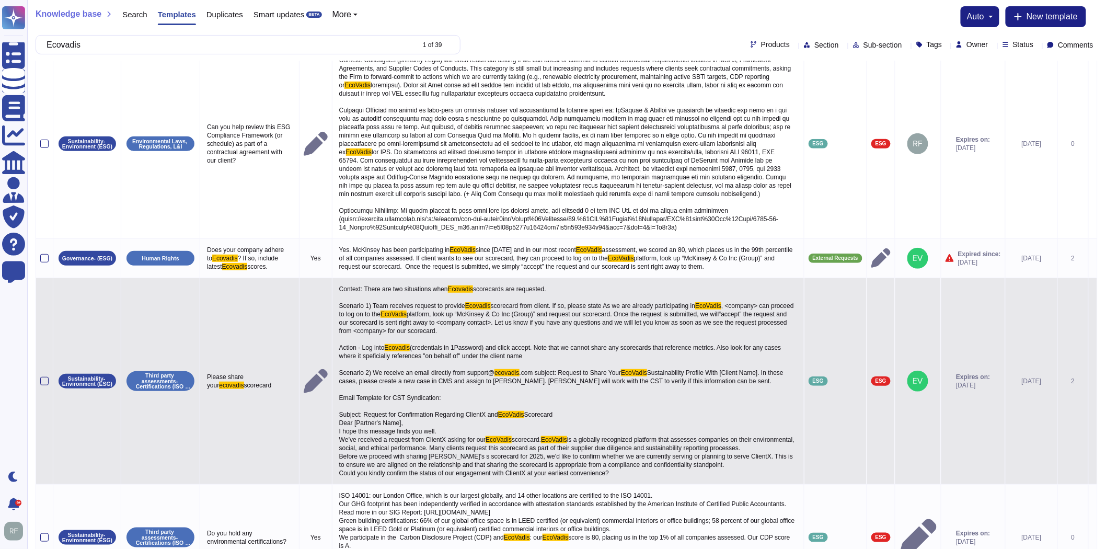
click at [1093, 382] on icon at bounding box center [1093, 382] width 0 height 0
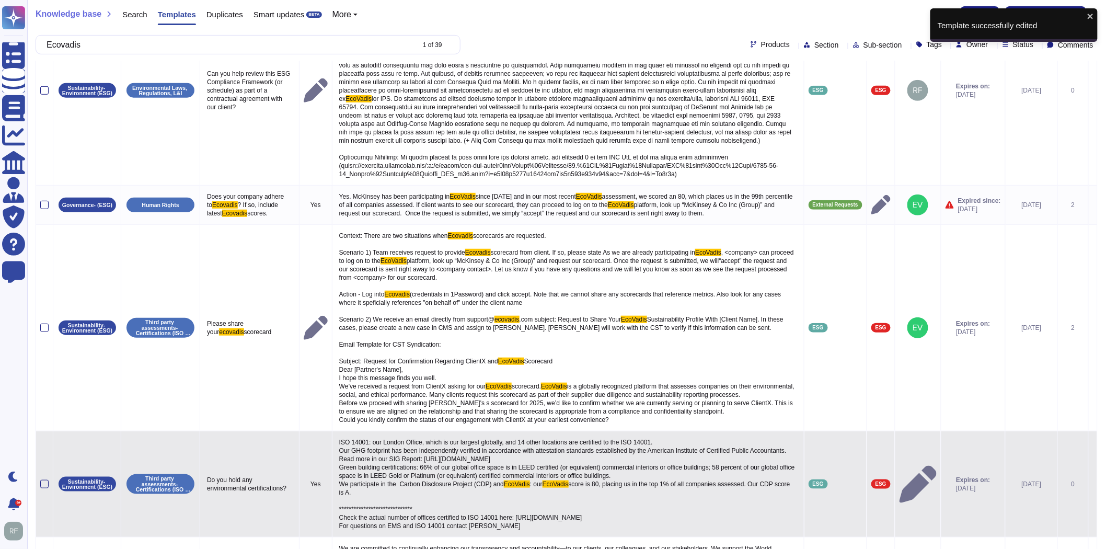
scroll to position [290, 0]
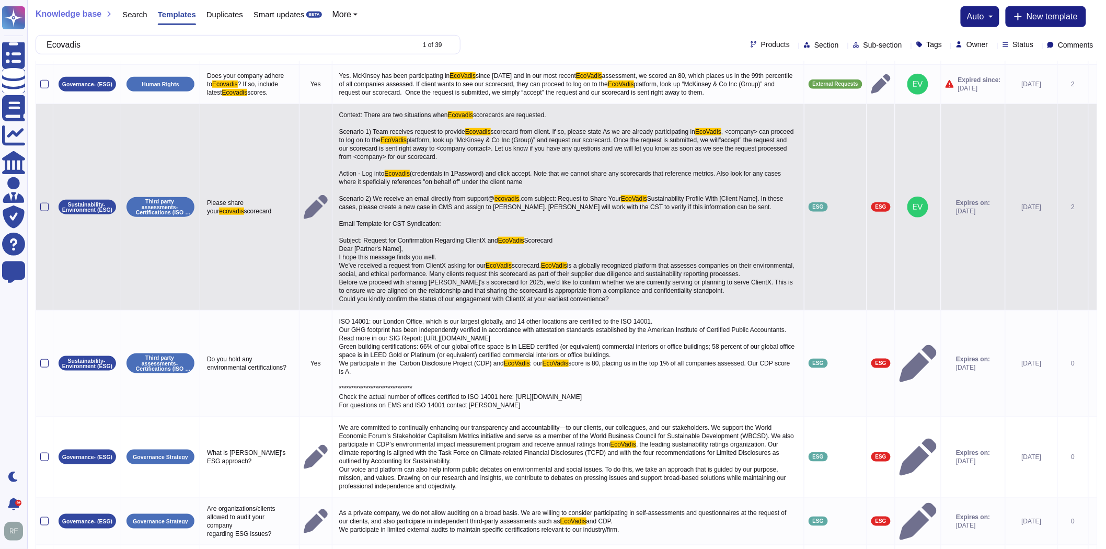
click at [1093, 208] on icon at bounding box center [1093, 208] width 0 height 0
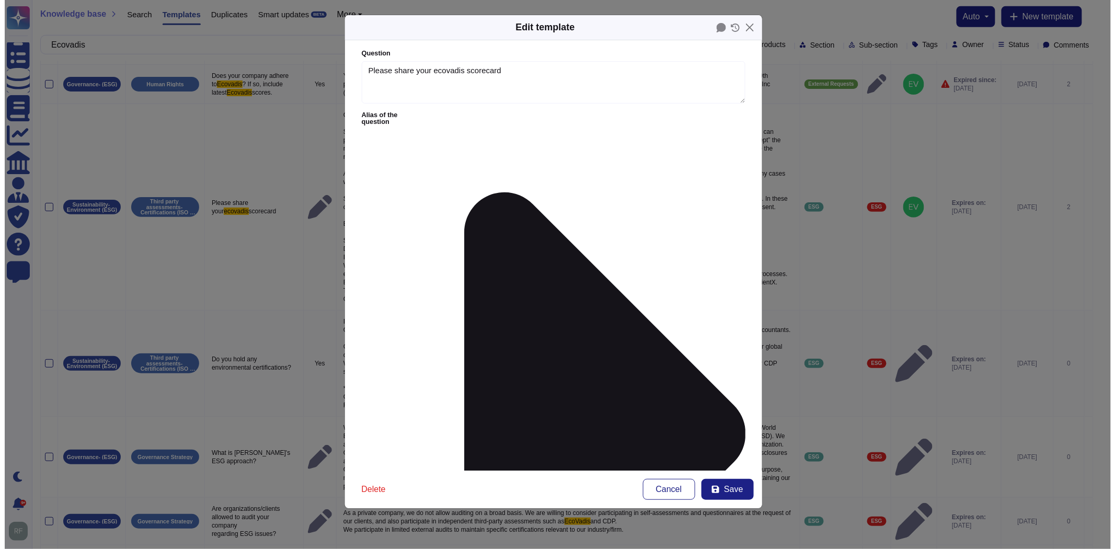
type textarea "Please share your ecovadis scorecard"
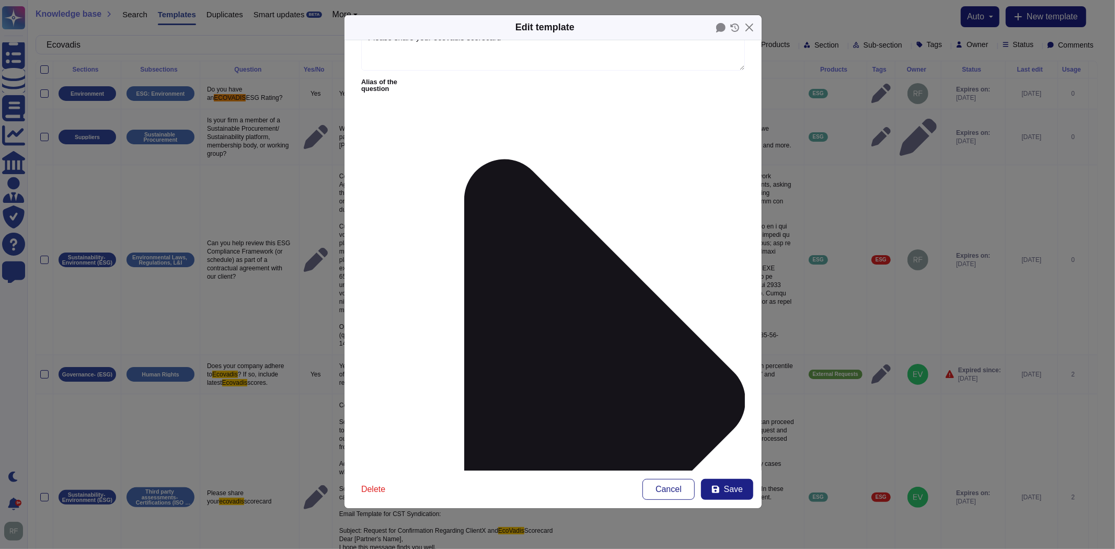
scroll to position [116, 0]
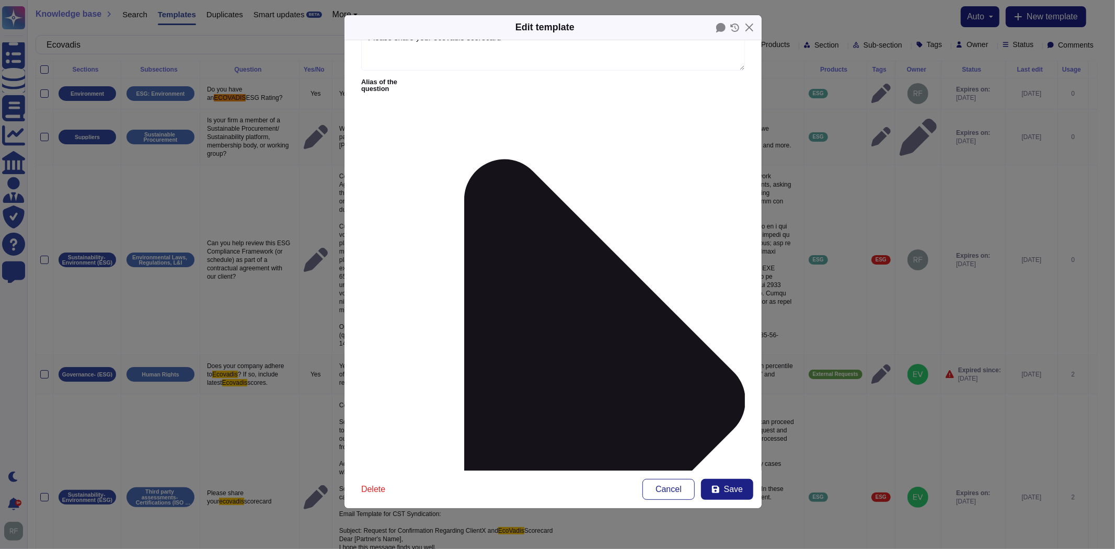
scroll to position [341, 0]
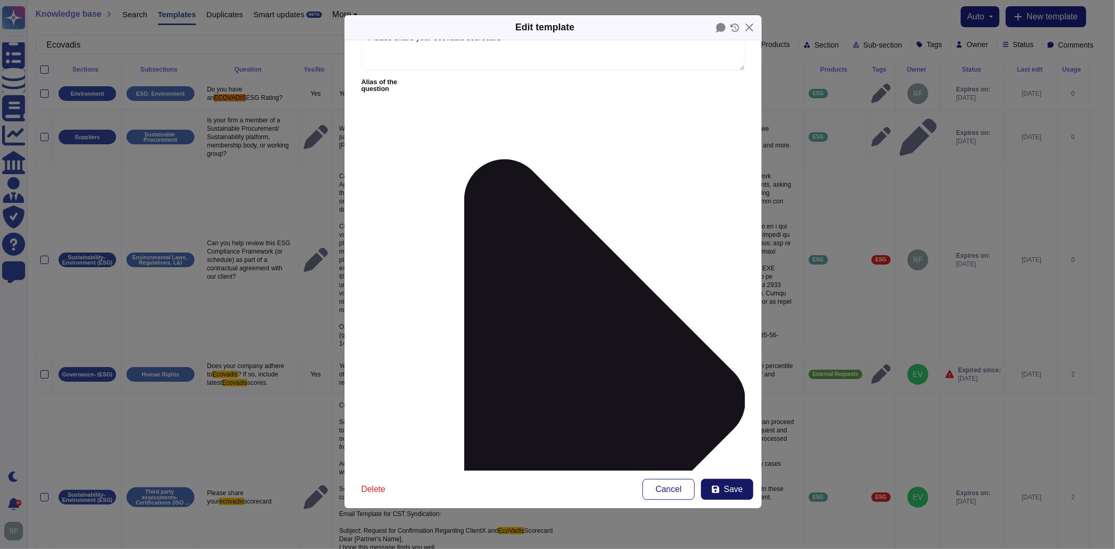
click at [730, 492] on span "Save" at bounding box center [733, 489] width 19 height 8
type textarea "Loremip: Dolor sit ame consectetu adip Elitsedd eiusmodtem inc utlaboree. Dolor…"
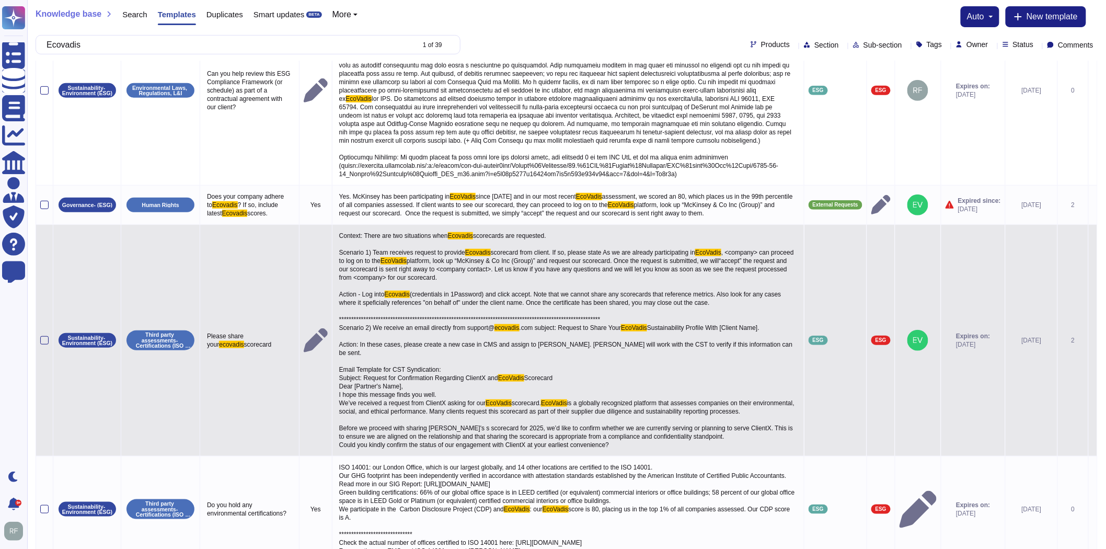
scroll to position [174, 0]
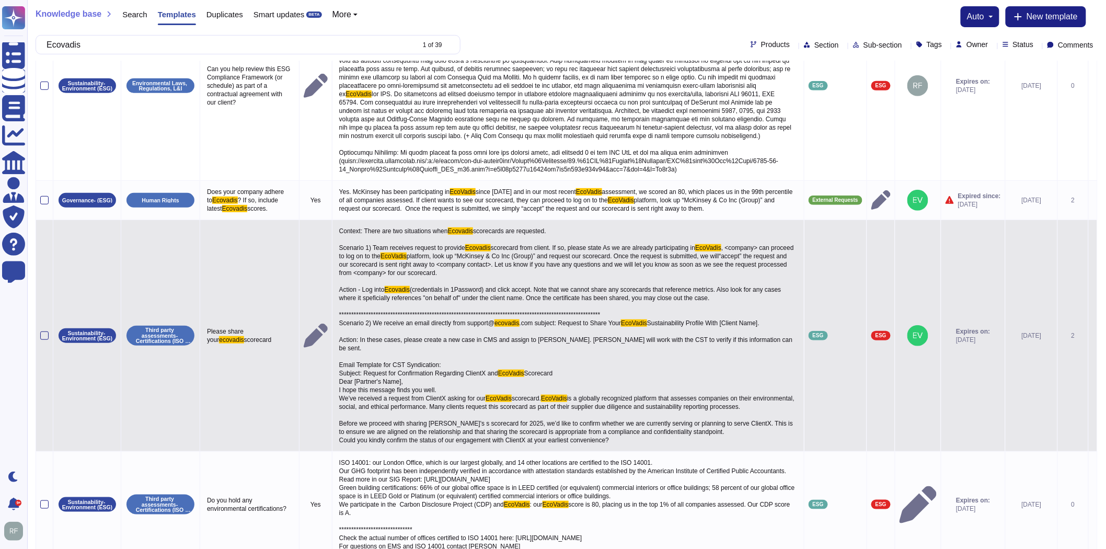
click at [548, 409] on p "Context: There are two situations when Ecovadis scorecards are requested. Scena…" at bounding box center [568, 335] width 463 height 223
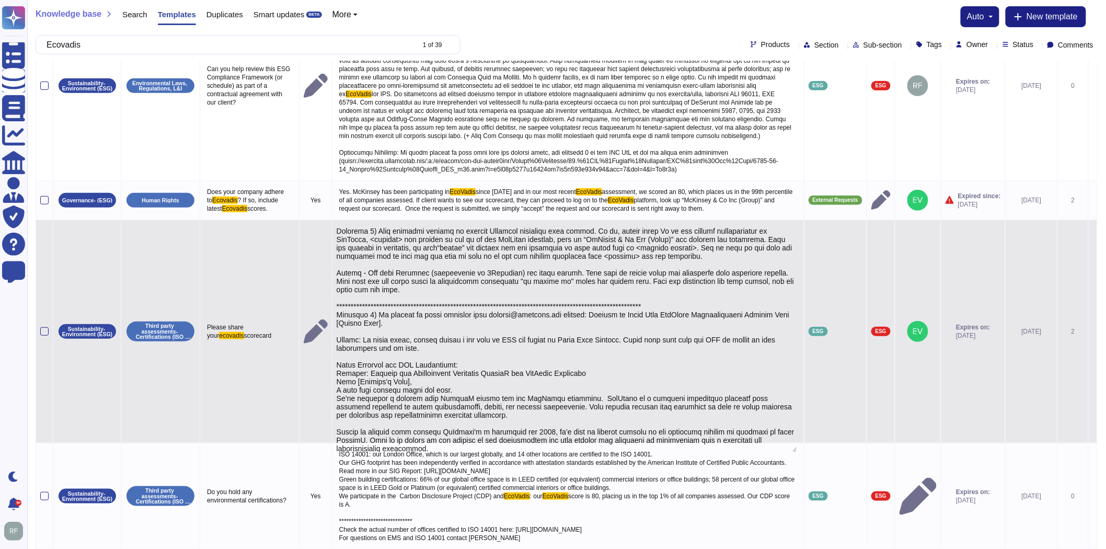
scroll to position [40, 0]
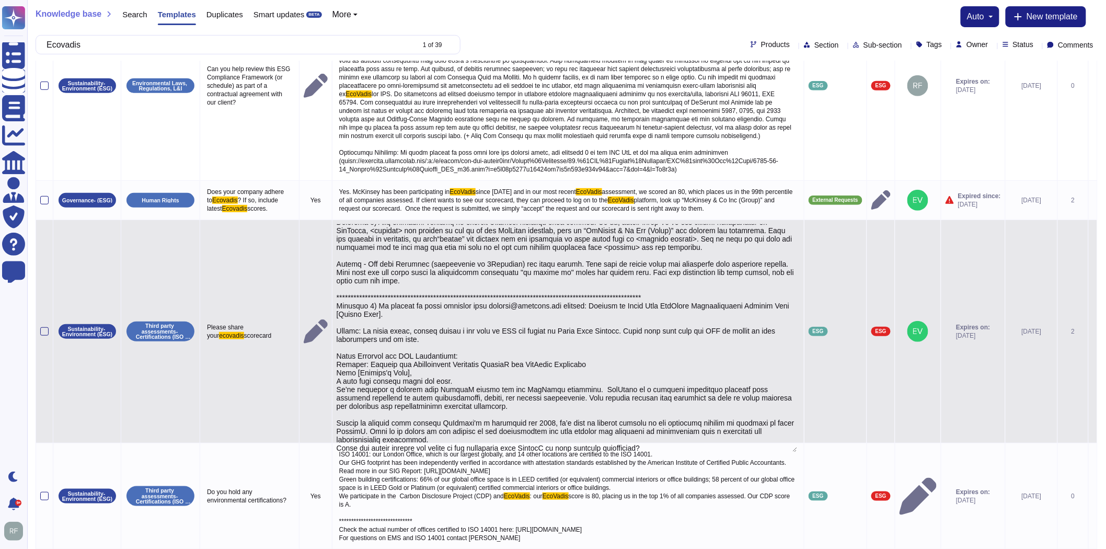
click at [687, 436] on textarea at bounding box center [567, 338] width 461 height 228
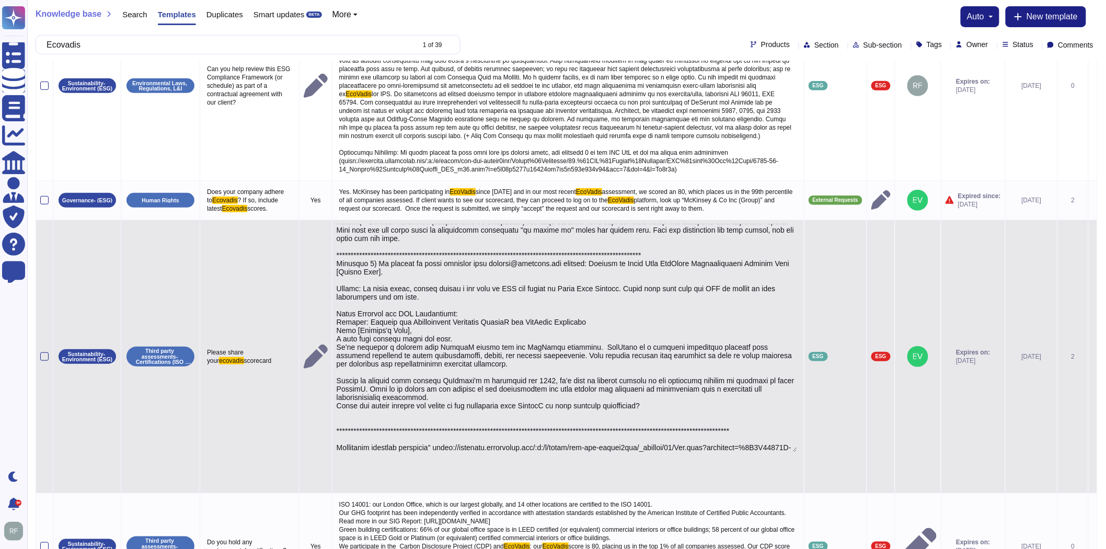
scroll to position [90, 0]
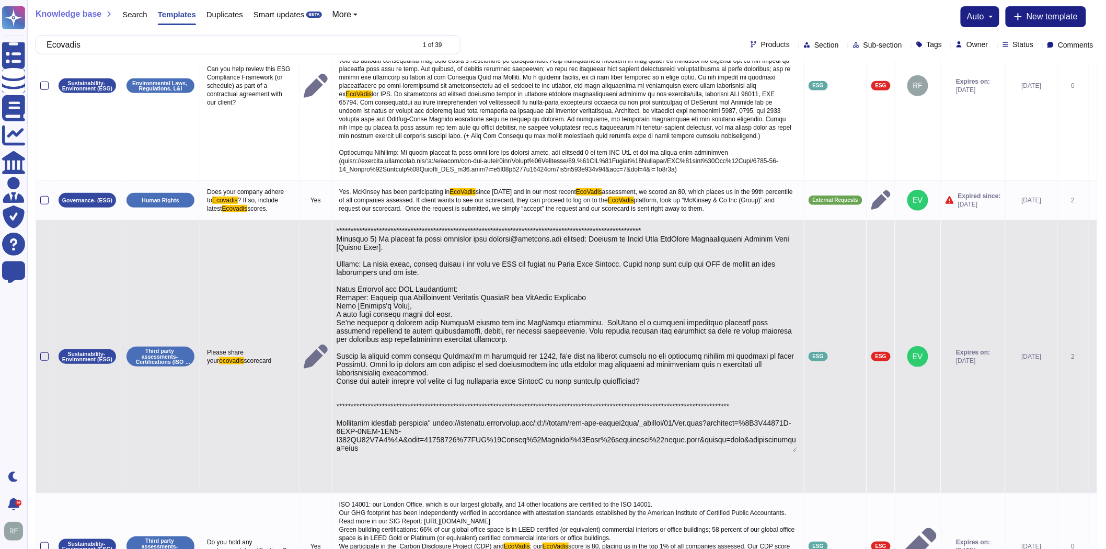
click at [435, 426] on textarea at bounding box center [567, 338] width 461 height 228
type textarea "**********"
click at [516, 364] on textarea at bounding box center [567, 338] width 461 height 228
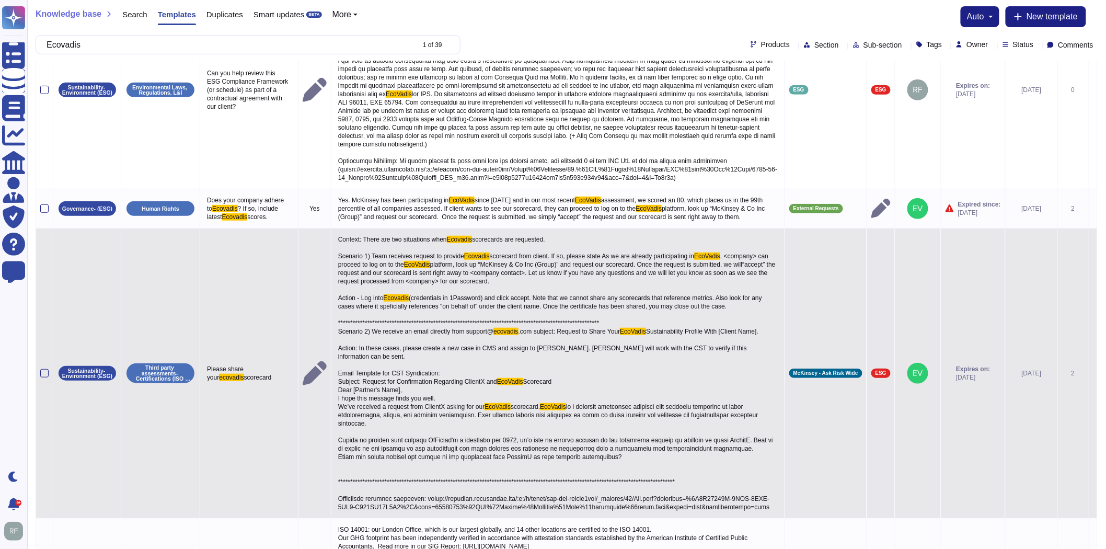
click at [243, 408] on td "Please share your ecovadis scorecard" at bounding box center [249, 373] width 98 height 290
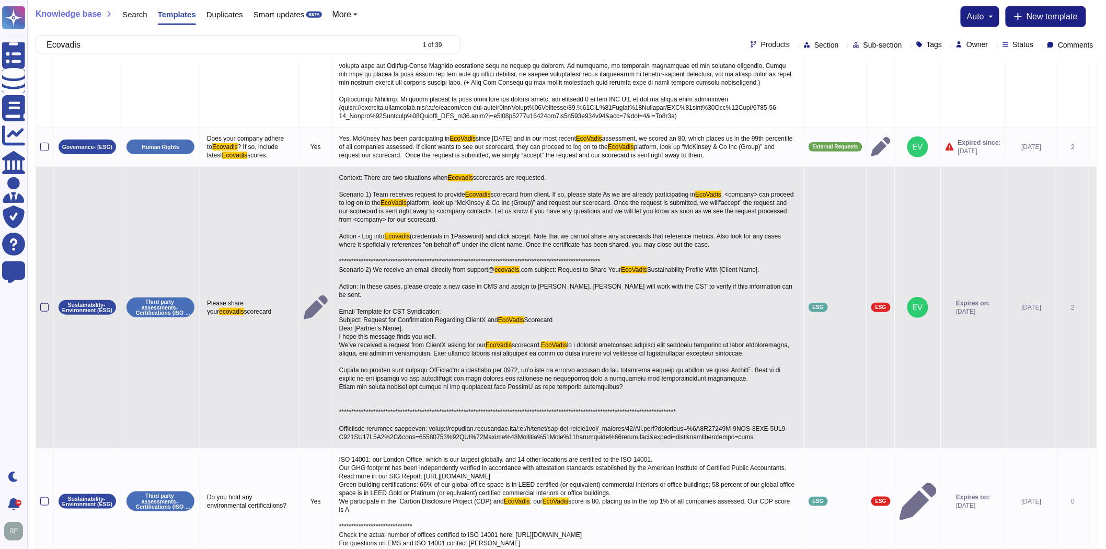
scroll to position [232, 0]
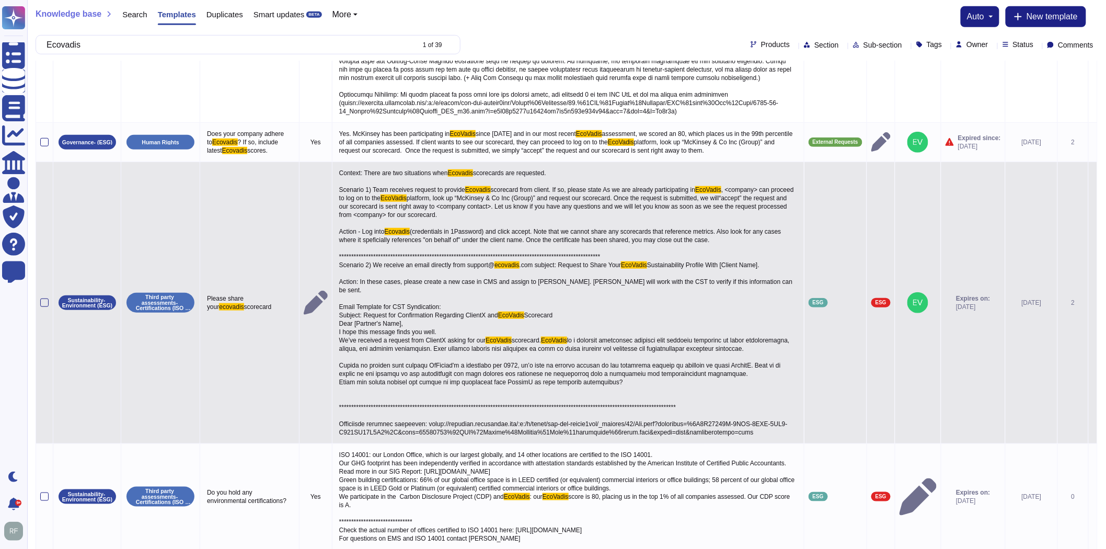
click at [438, 352] on span at bounding box center [565, 386] width 452 height 99
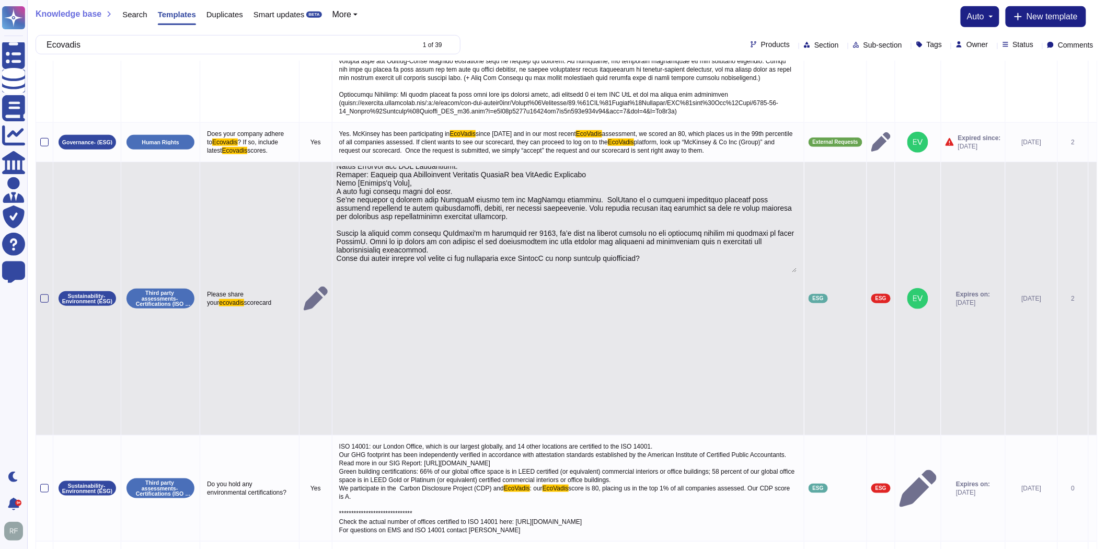
scroll to position [220, 0]
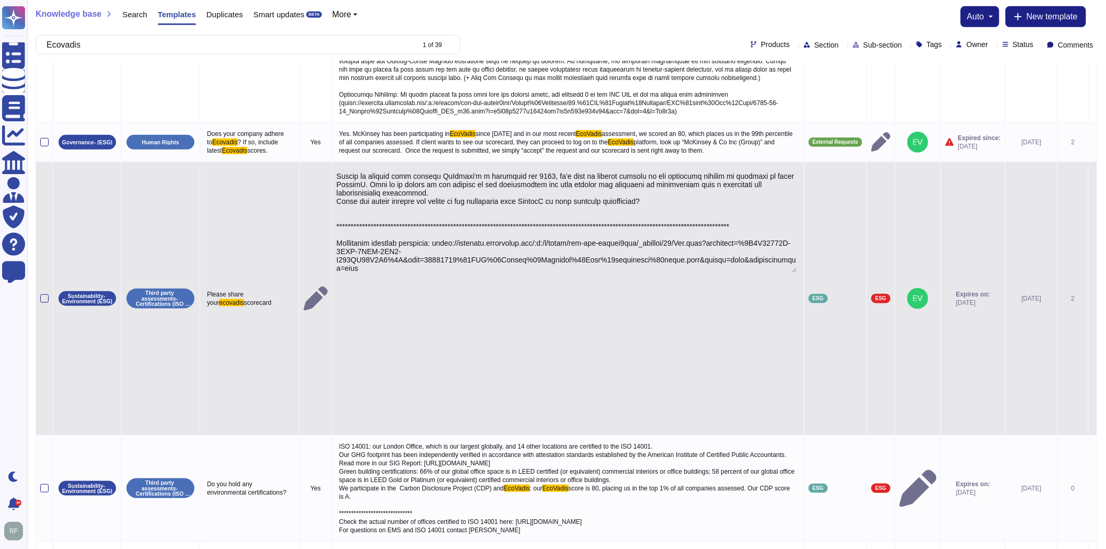
click at [357, 209] on textarea at bounding box center [567, 219] width 461 height 106
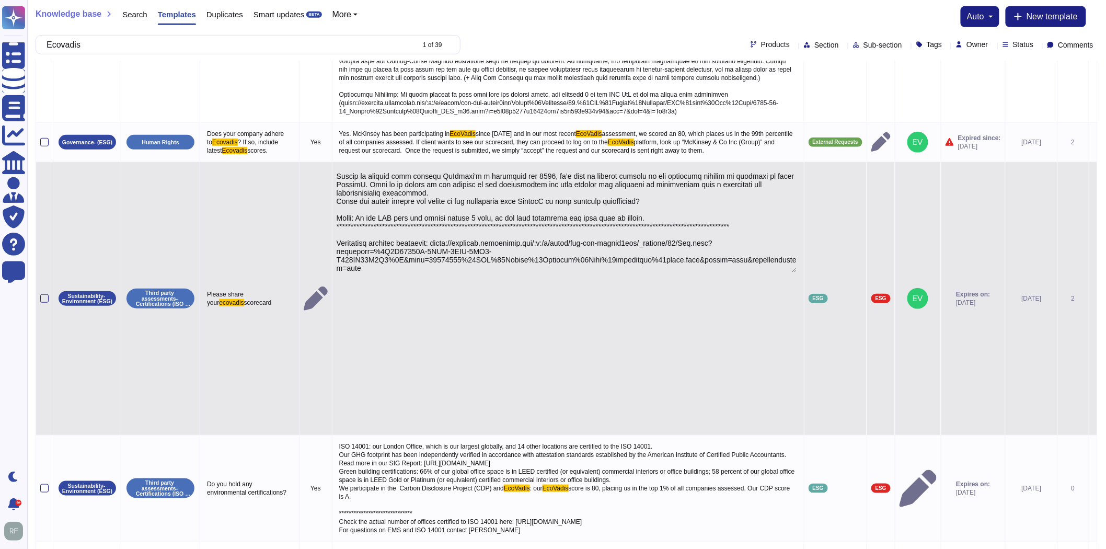
click at [359, 210] on textarea at bounding box center [567, 219] width 461 height 106
click at [368, 212] on textarea at bounding box center [567, 219] width 461 height 106
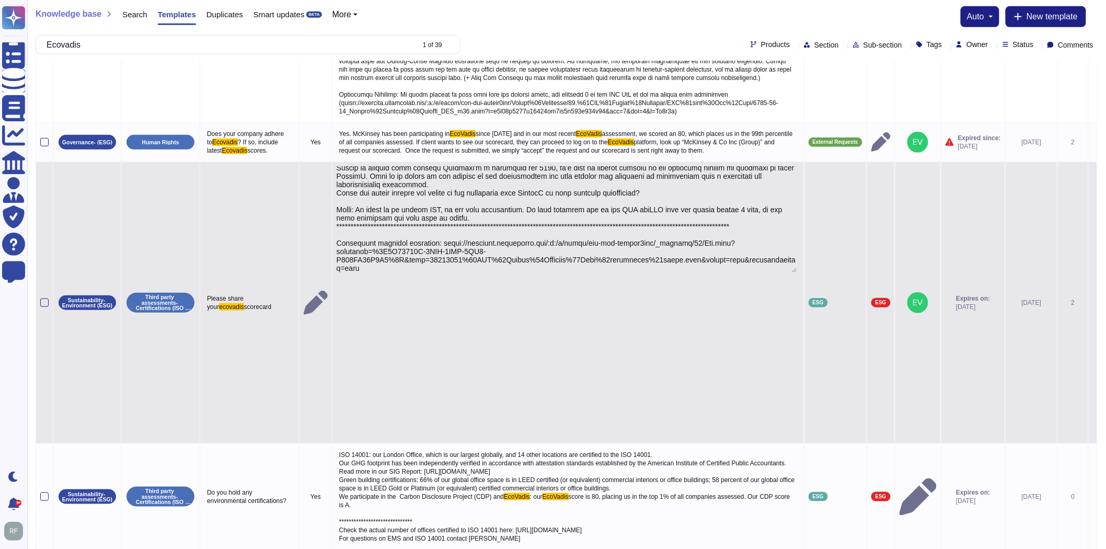
type textarea "**********"
click at [481, 334] on div at bounding box center [568, 302] width 463 height 273
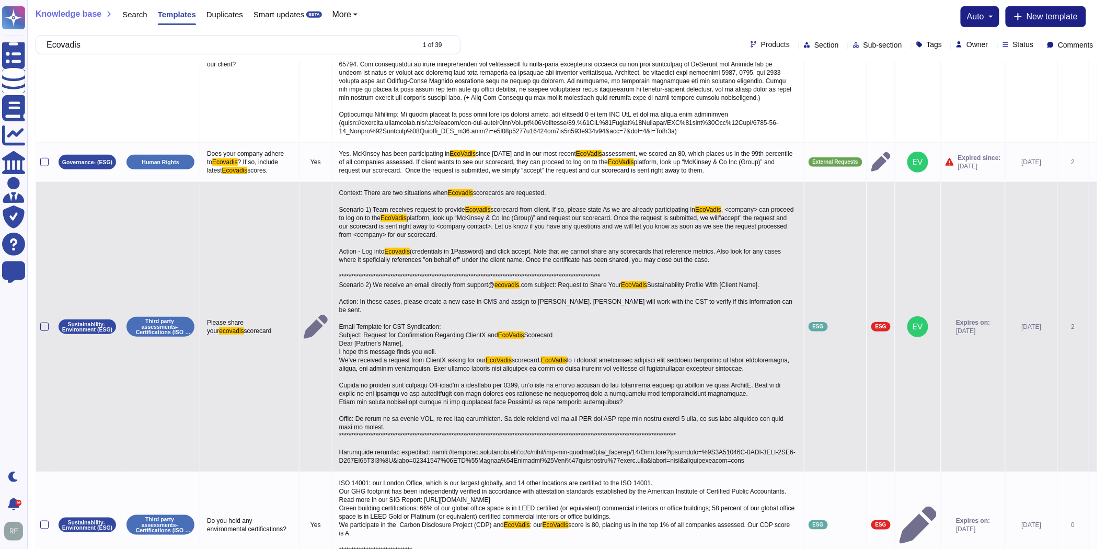
scroll to position [232, 0]
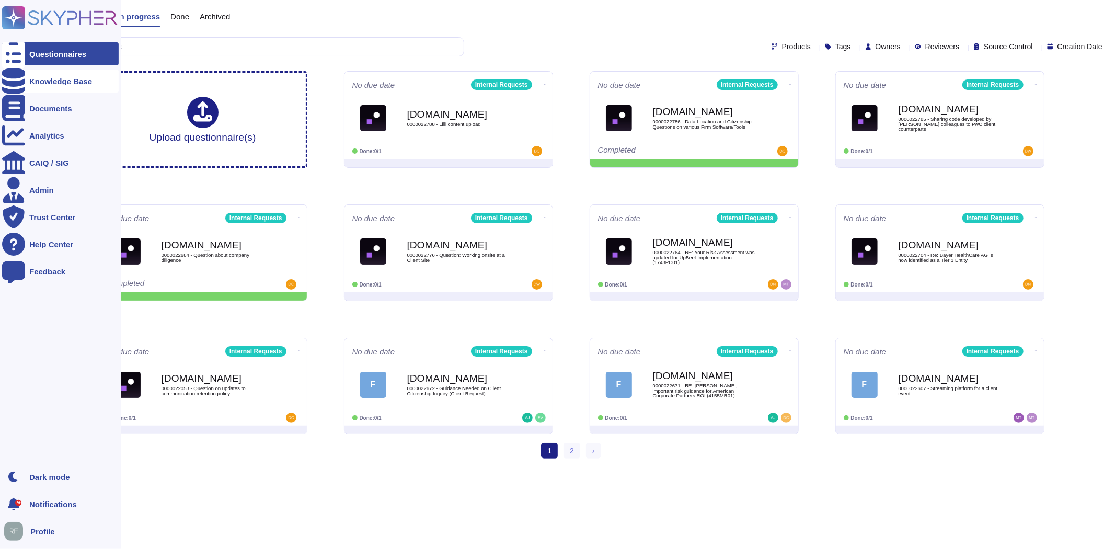
click at [20, 79] on div at bounding box center [13, 81] width 23 height 23
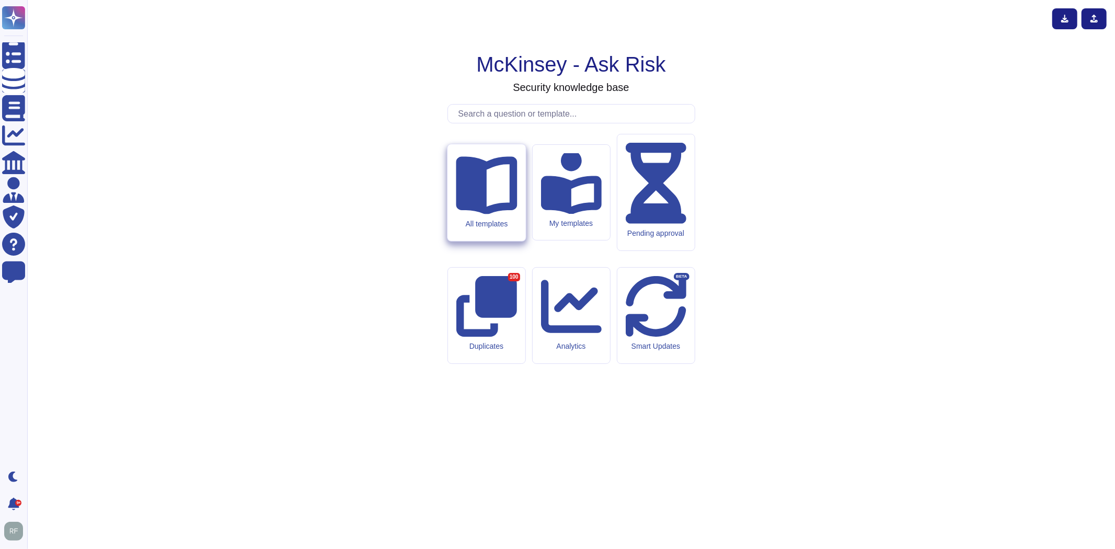
click at [481, 241] on div "All templates" at bounding box center [486, 192] width 78 height 97
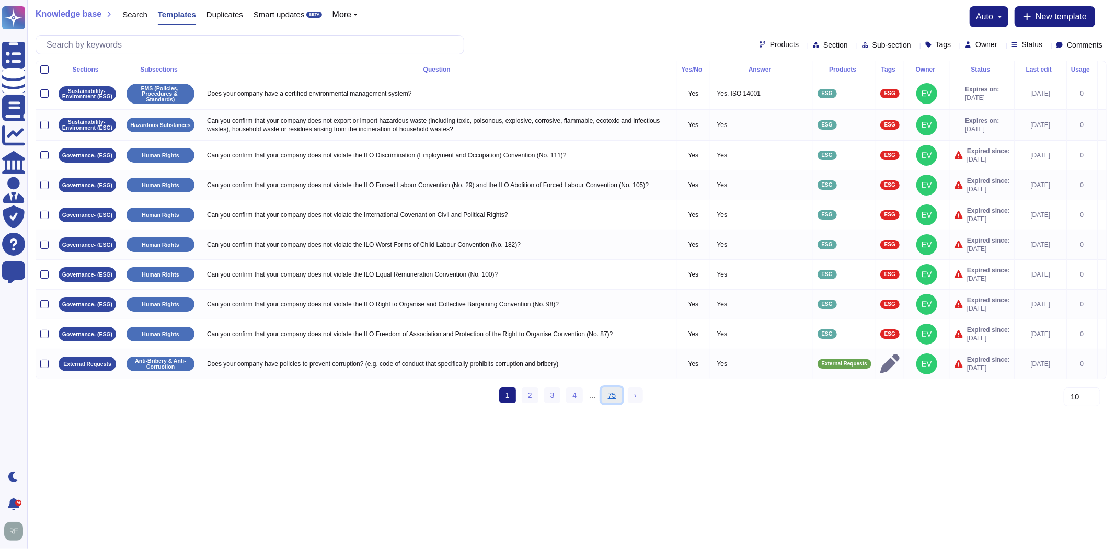
click at [616, 403] on link "75" at bounding box center [612, 395] width 21 height 16
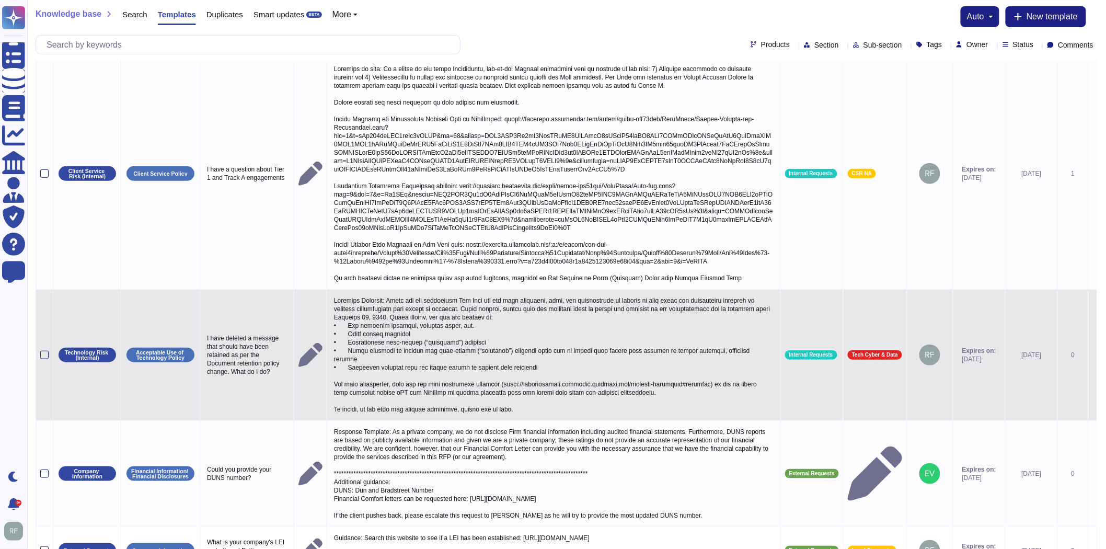
scroll to position [174, 0]
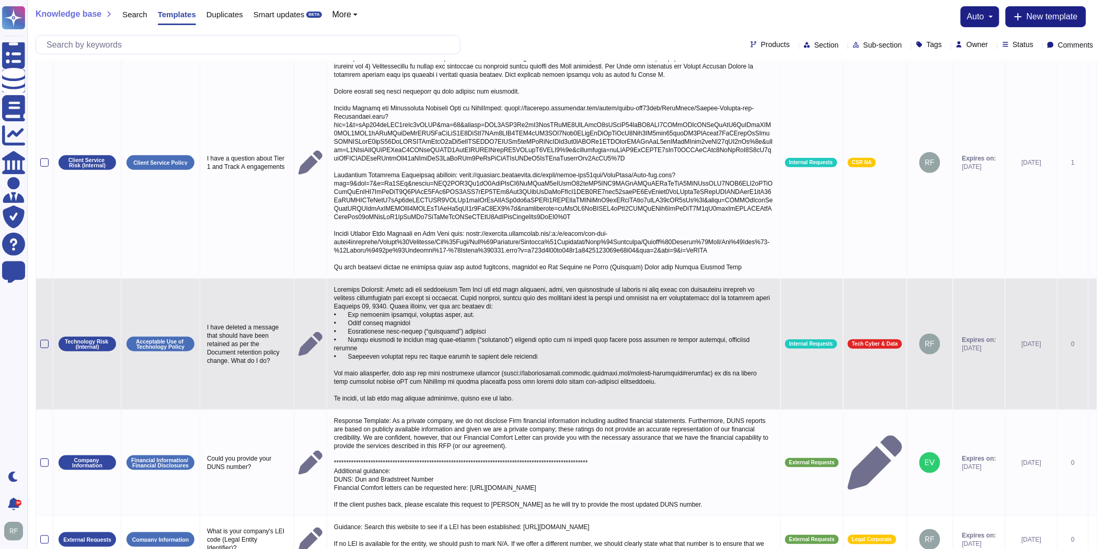
click at [412, 353] on p at bounding box center [553, 344] width 445 height 122
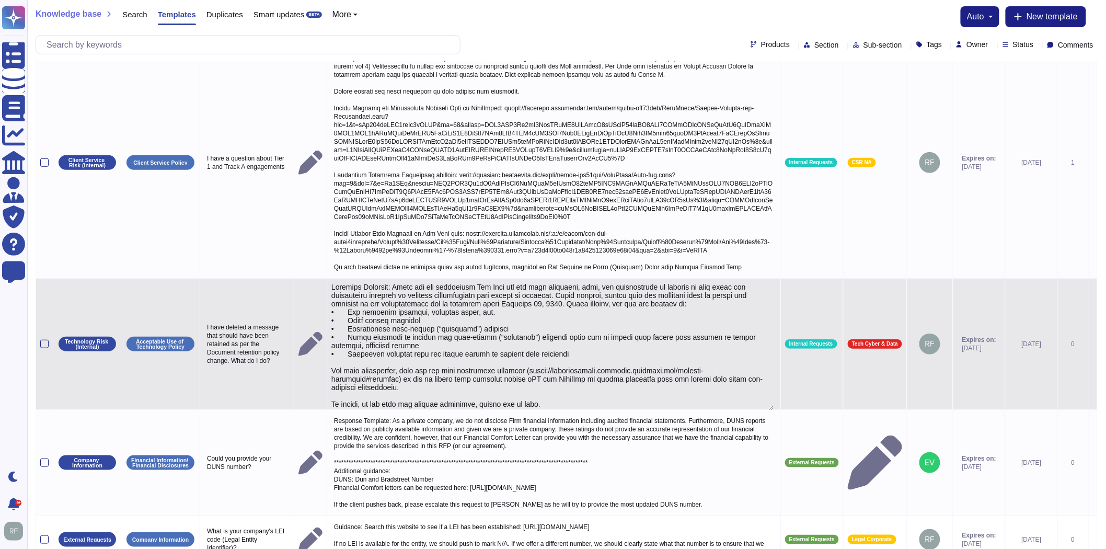
type textarea "Loremips Dolorsit: Ametc adi eli seddoeiusm Tem Inci utl etd magn aliquaeni, ad…"
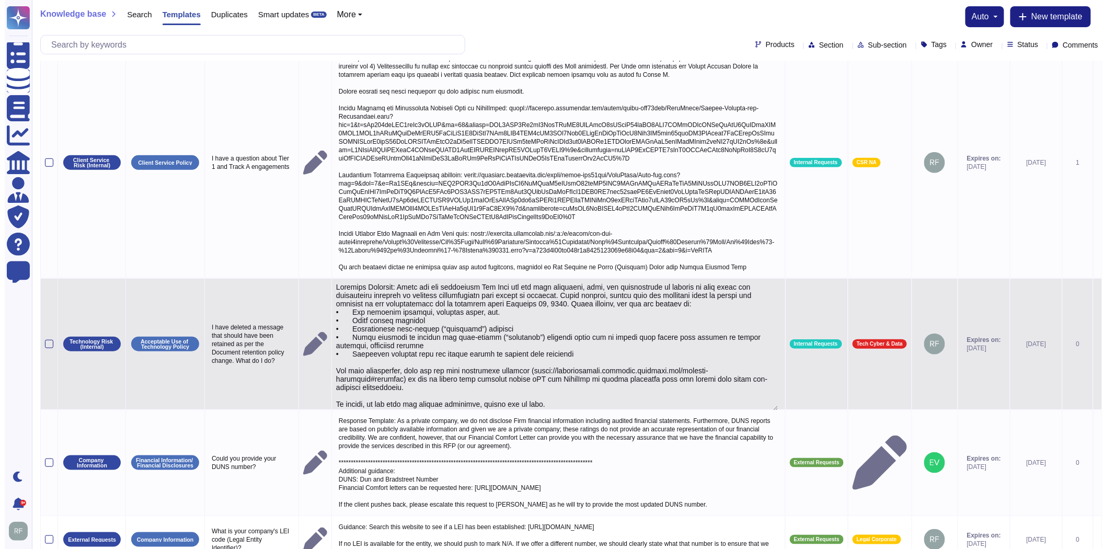
scroll to position [14, 0]
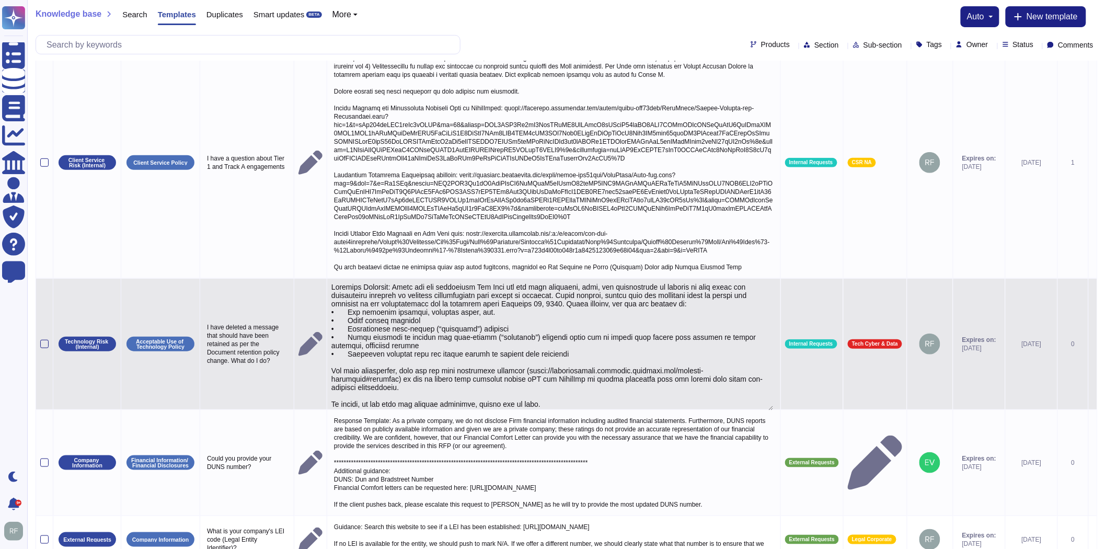
drag, startPoint x: 335, startPoint y: 286, endPoint x: 555, endPoint y: 390, distance: 243.4
click at [555, 390] on textarea at bounding box center [552, 347] width 442 height 128
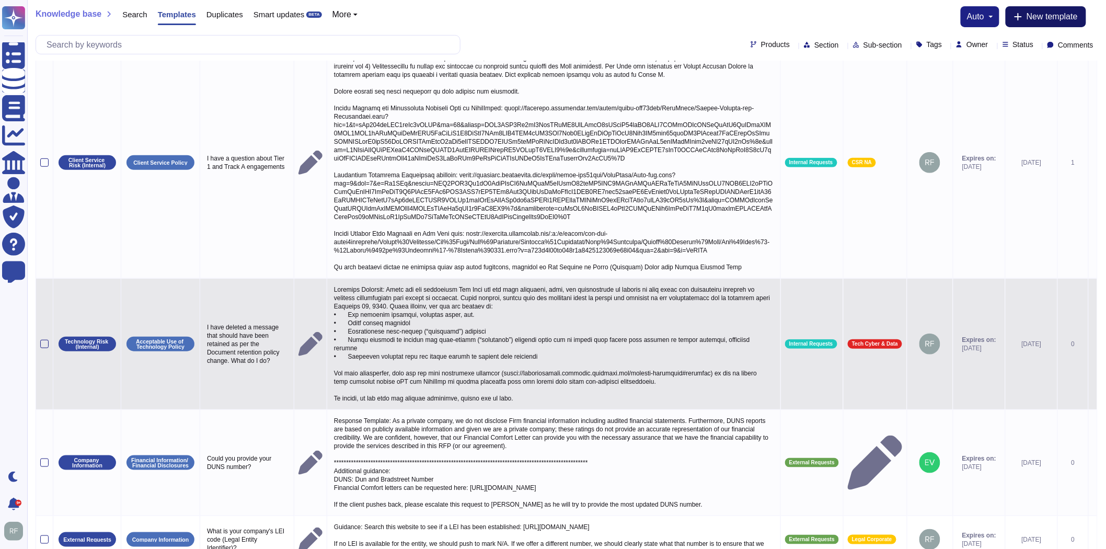
click at [1051, 13] on span "New template" at bounding box center [1052, 17] width 51 height 8
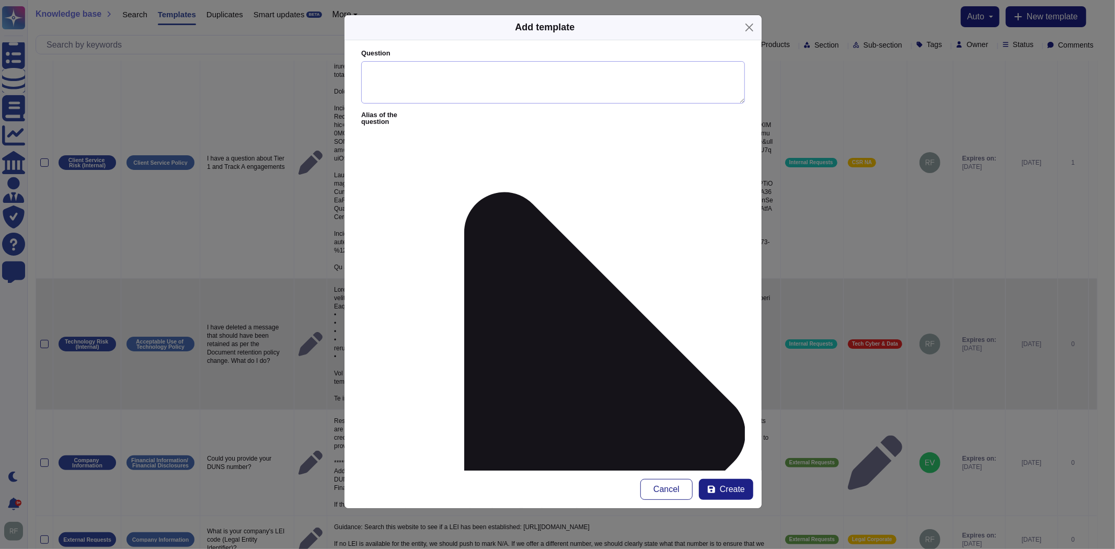
click at [394, 75] on textarea "Question" at bounding box center [553, 82] width 384 height 43
click at [468, 50] on label "Question" at bounding box center [553, 53] width 384 height 7
click at [468, 61] on textarea "Question" at bounding box center [553, 82] width 384 height 43
paste textarea "hould we self-retain all business communication on these client-issued accounts"
click at [367, 72] on textarea "hould we self-retain all business communication on these client-issued accounts" at bounding box center [553, 82] width 384 height 43
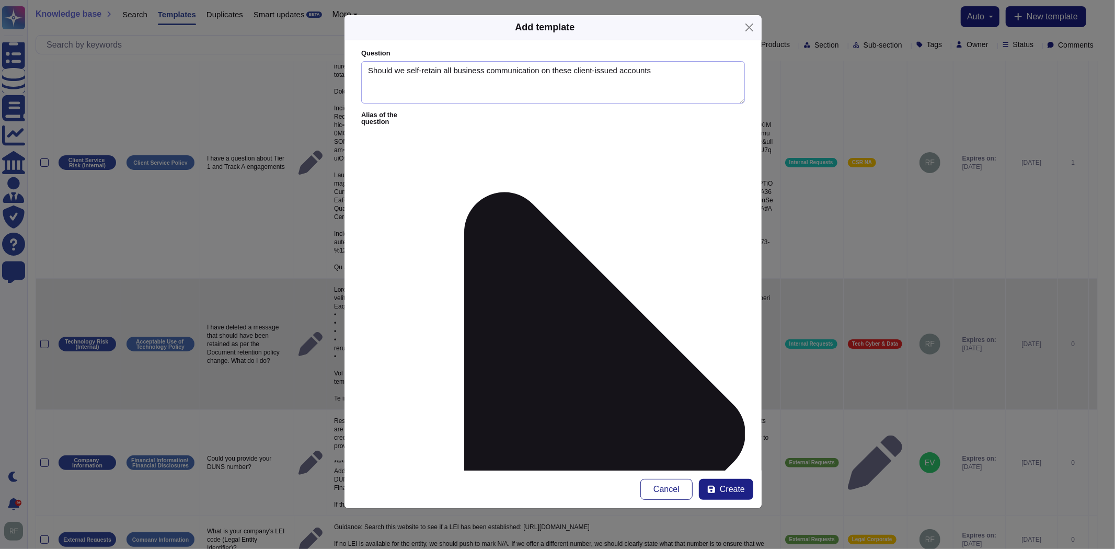
click at [563, 72] on textarea "Should we self-retain all business communication on these client-issued accounts" at bounding box center [553, 82] width 384 height 43
click at [635, 72] on textarea "Should we self-retain all business communication on client-issued accounts" at bounding box center [553, 82] width 384 height 43
type textarea "Should we self-retain all business communication on client-issued accounts?"
click at [442, 116] on icon at bounding box center [583, 434] width 321 height 644
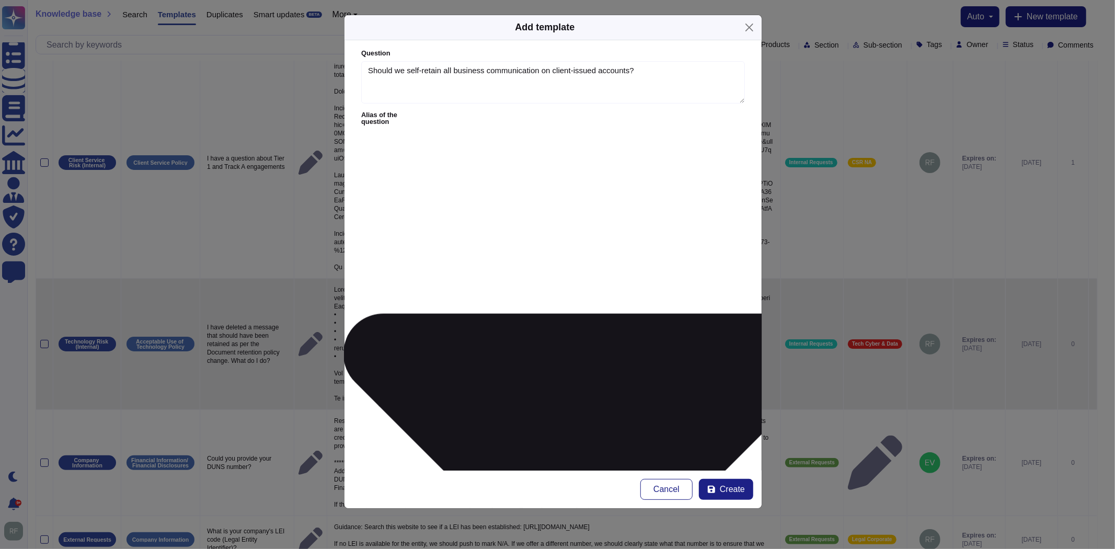
paste textarea "ow do you recommend saving communication done on client Teams environment? Is t…"
type textarea "How do you recommend saving communication done on client Teams environment? Is …"
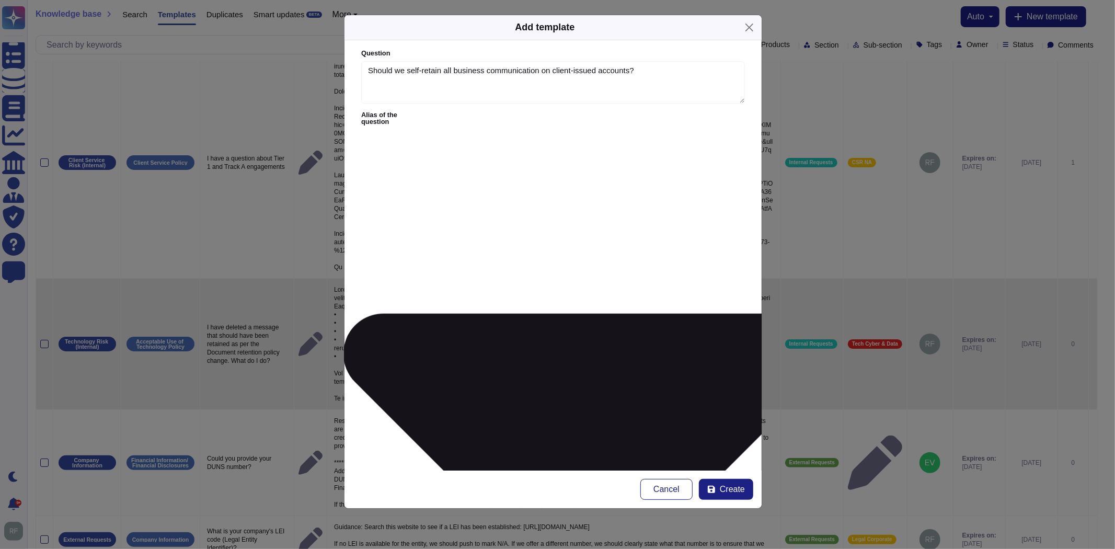
type textarea "Guidance: Escalate to Rob Feldman"
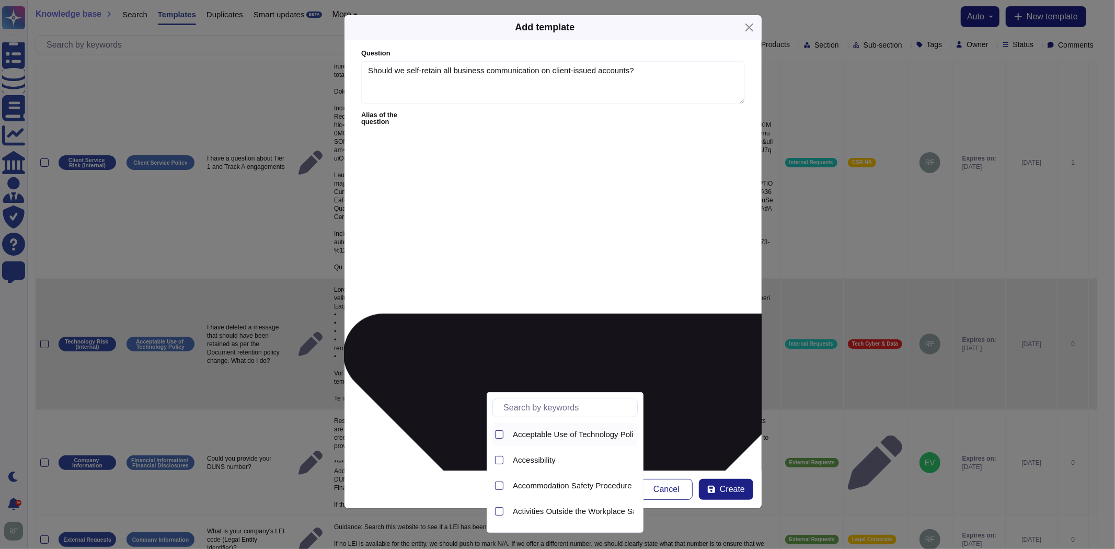
click at [556, 436] on span "Acceptable Use of Technology Policy" at bounding box center [577, 434] width 129 height 9
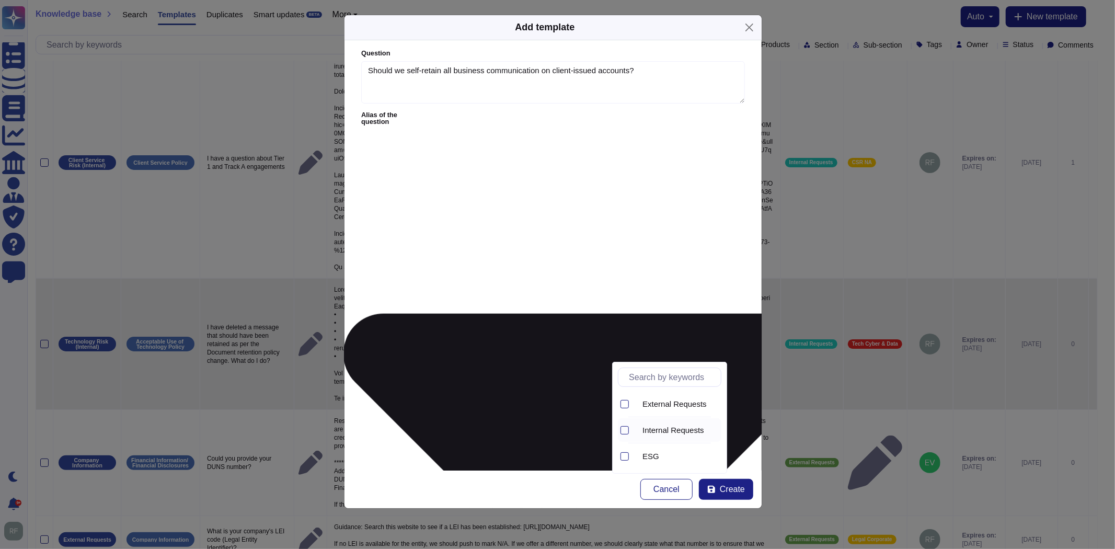
click at [652, 430] on span "Internal Requests" at bounding box center [673, 430] width 62 height 9
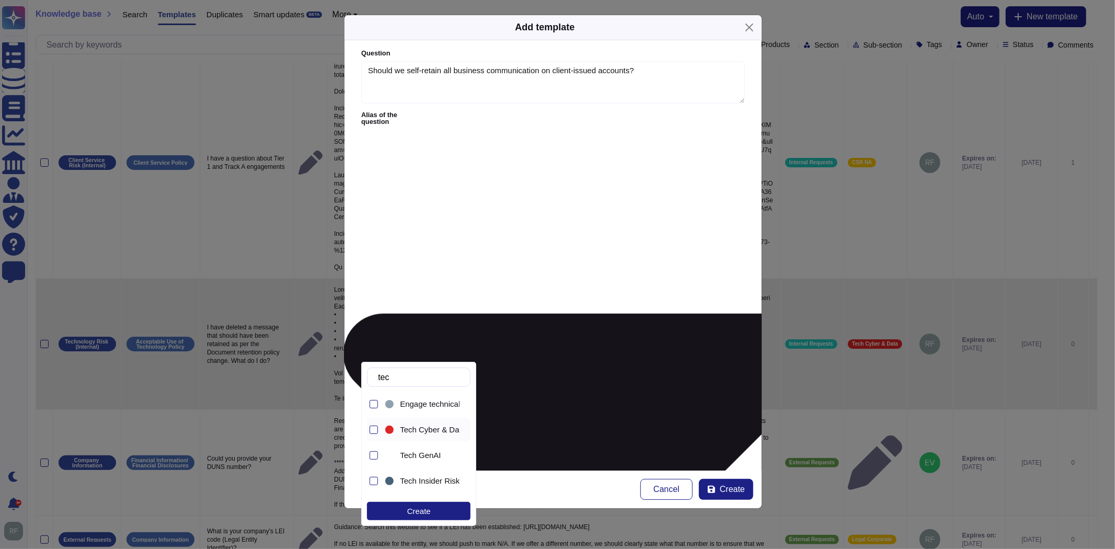
type input "tech"
click at [418, 423] on div "Tech Cyber & Data" at bounding box center [421, 430] width 76 height 24
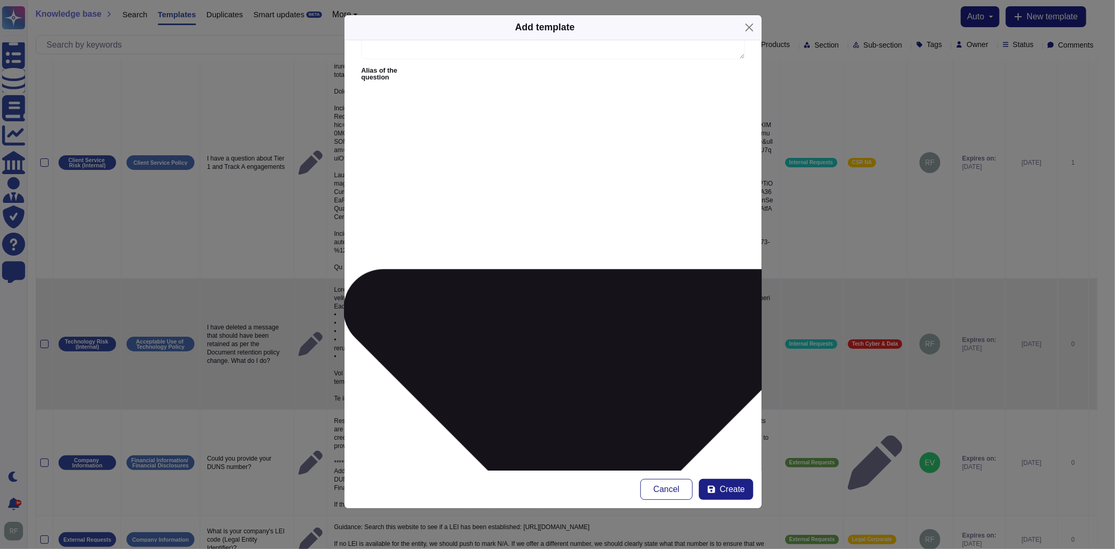
scroll to position [0, 0]
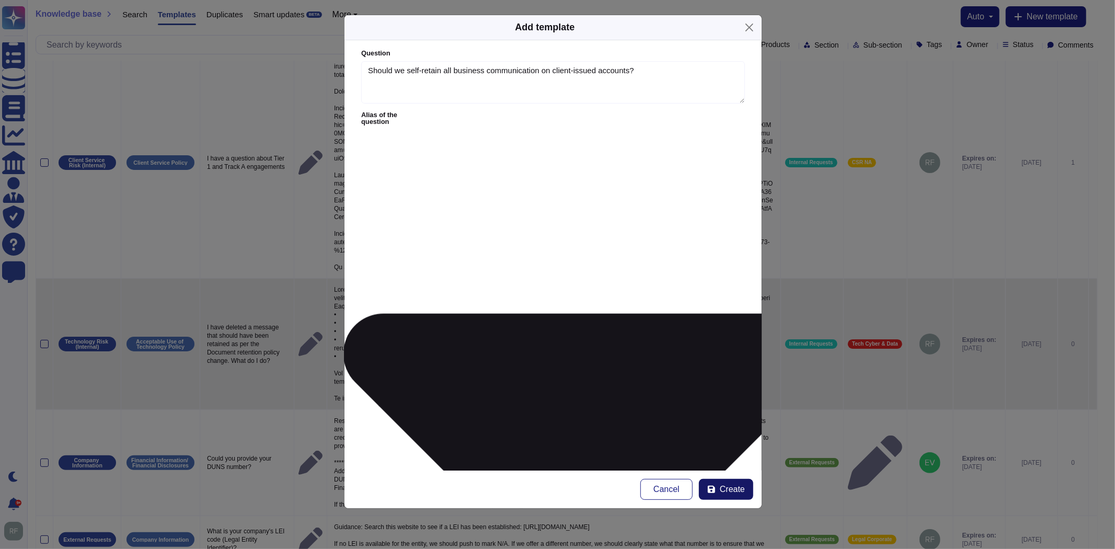
click at [729, 487] on span "Create" at bounding box center [732, 489] width 25 height 8
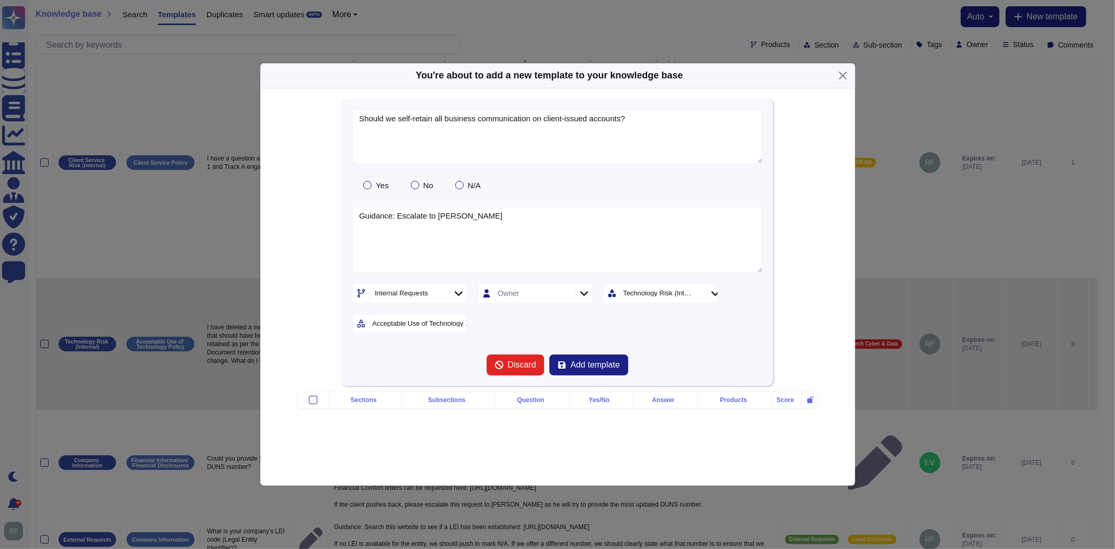
type textarea "Should we self-retain all business communication on client-issued accounts?"
type textarea "Guidance: Escalate to Rob Feldman"
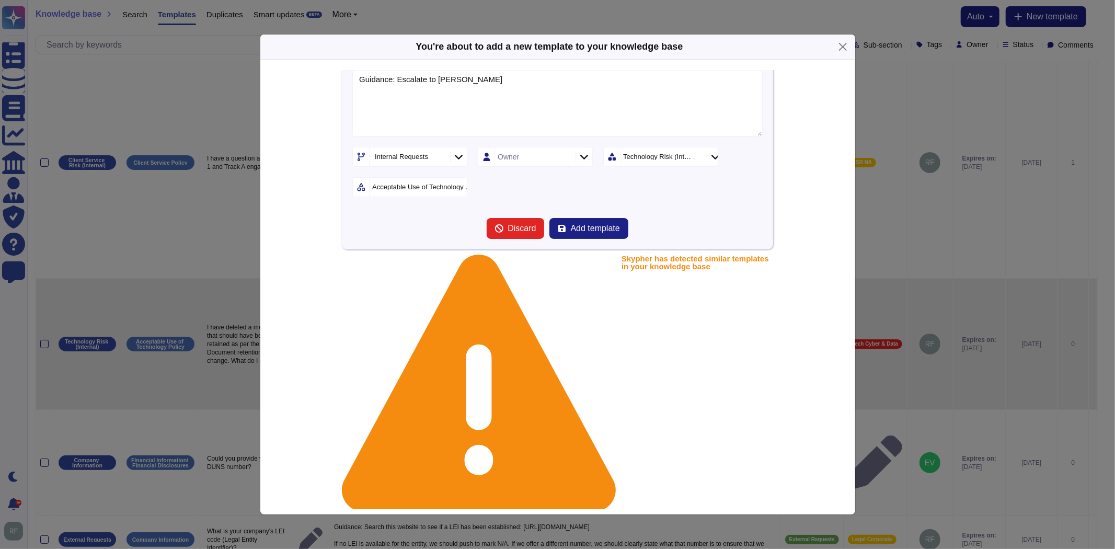
scroll to position [183, 0]
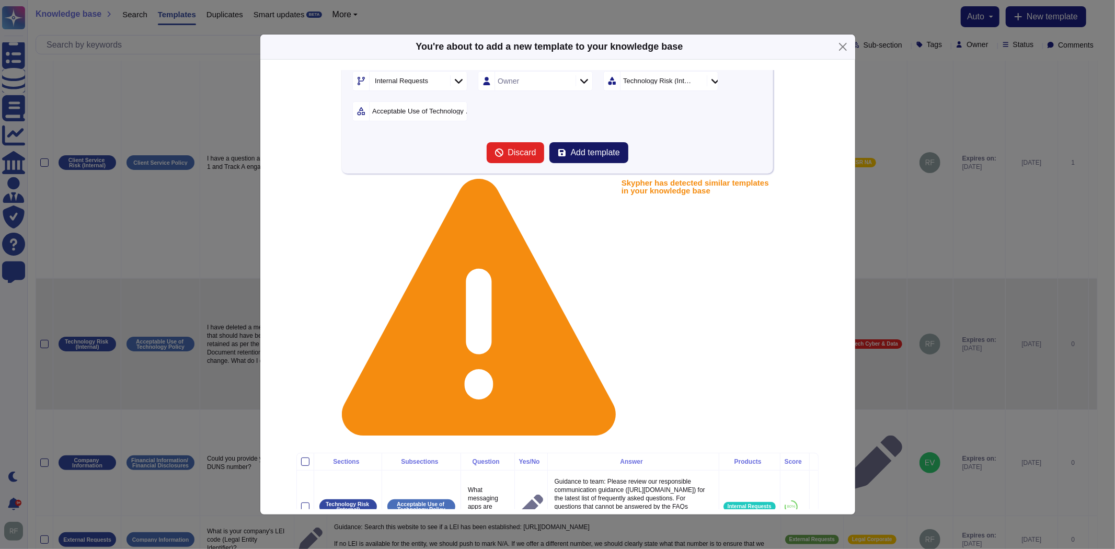
click at [591, 150] on span "Add template" at bounding box center [594, 152] width 49 height 8
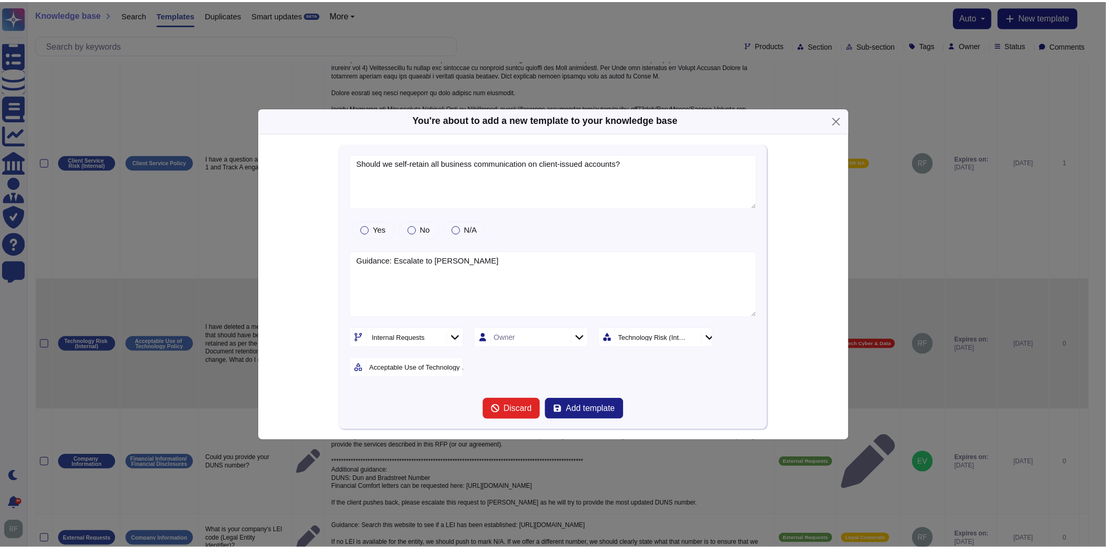
scroll to position [166, 0]
